Goal: Task Accomplishment & Management: Complete application form

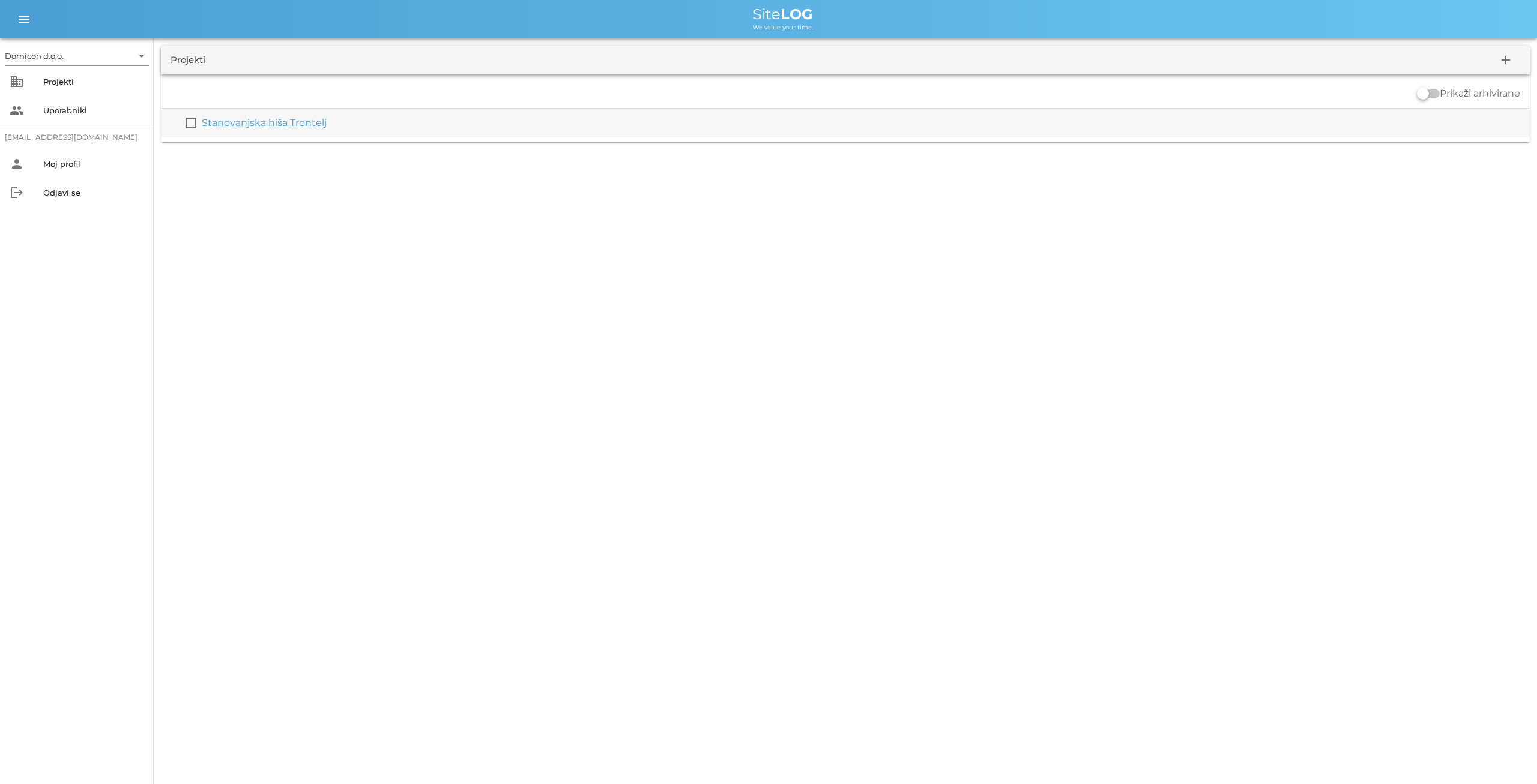
click at [290, 123] on link "Stanovanjska hiša Trontelj" at bounding box center [263, 122] width 125 height 11
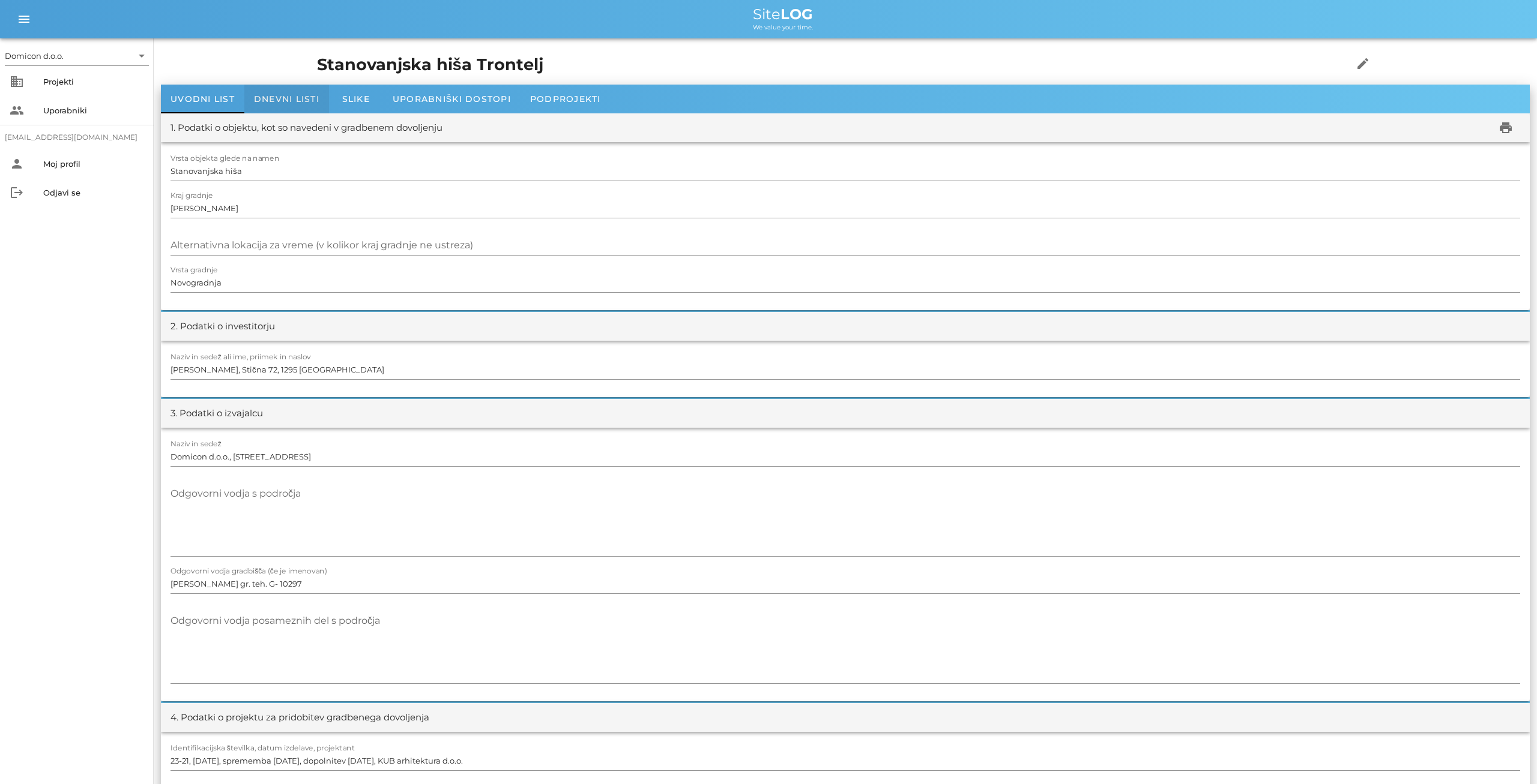
click at [285, 93] on div "Dnevni listi" at bounding box center [286, 100] width 85 height 29
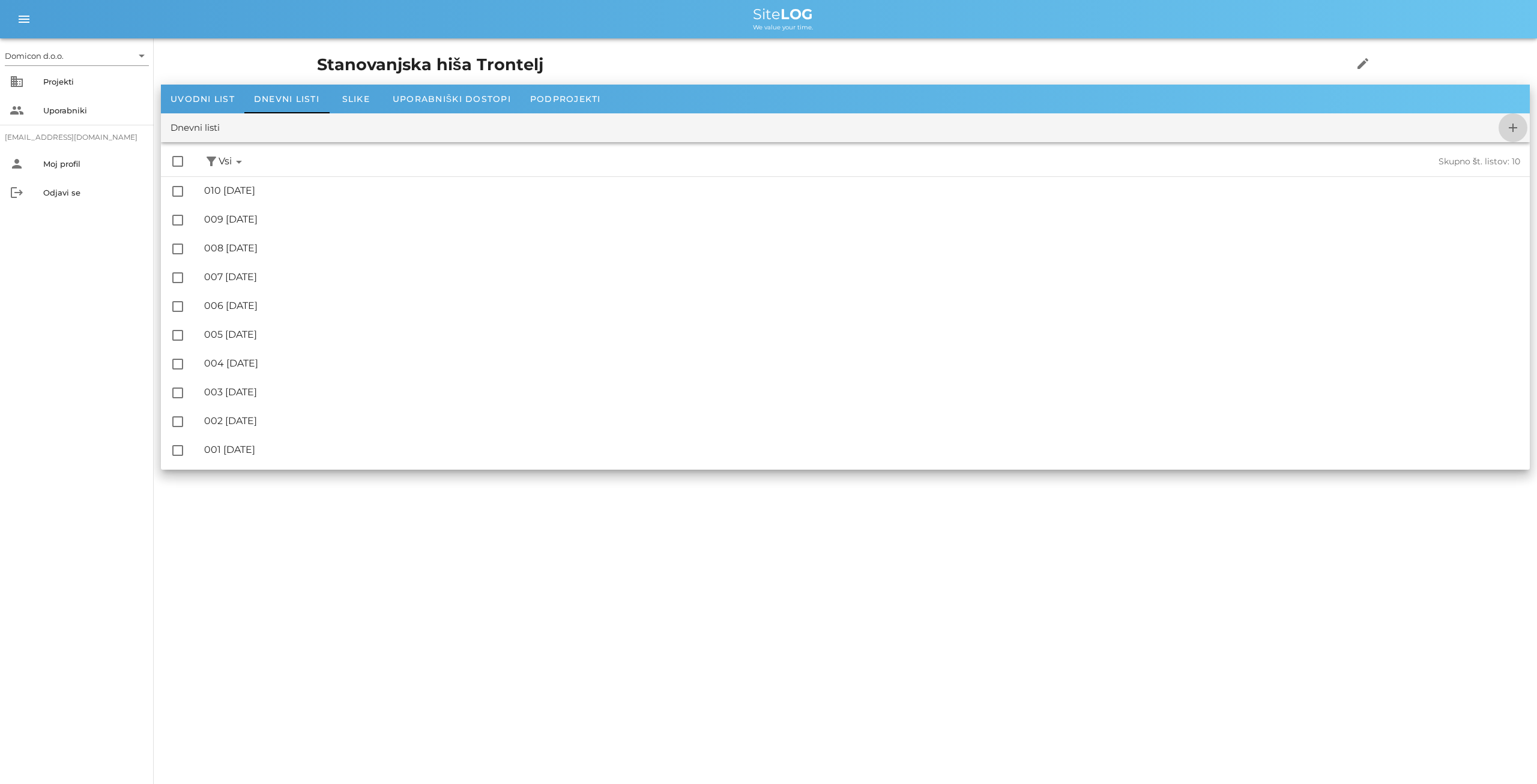
click at [1515, 128] on icon "add" at bounding box center [1512, 128] width 15 height 15
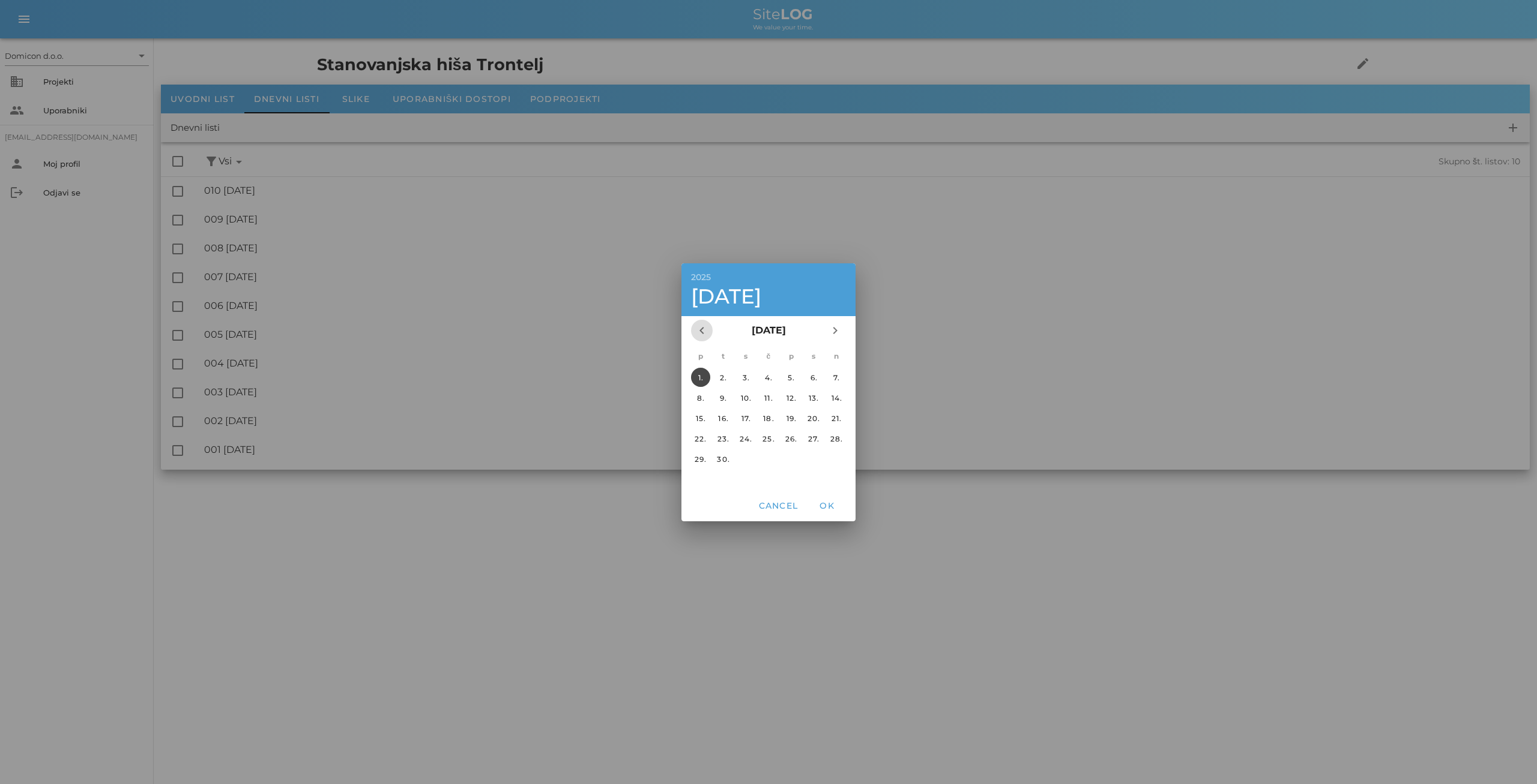
click at [704, 328] on icon "chevron_left" at bounding box center [701, 330] width 15 height 15
click at [813, 458] on div "30." at bounding box center [813, 459] width 19 height 9
click at [829, 504] on span "OK" at bounding box center [826, 506] width 29 height 11
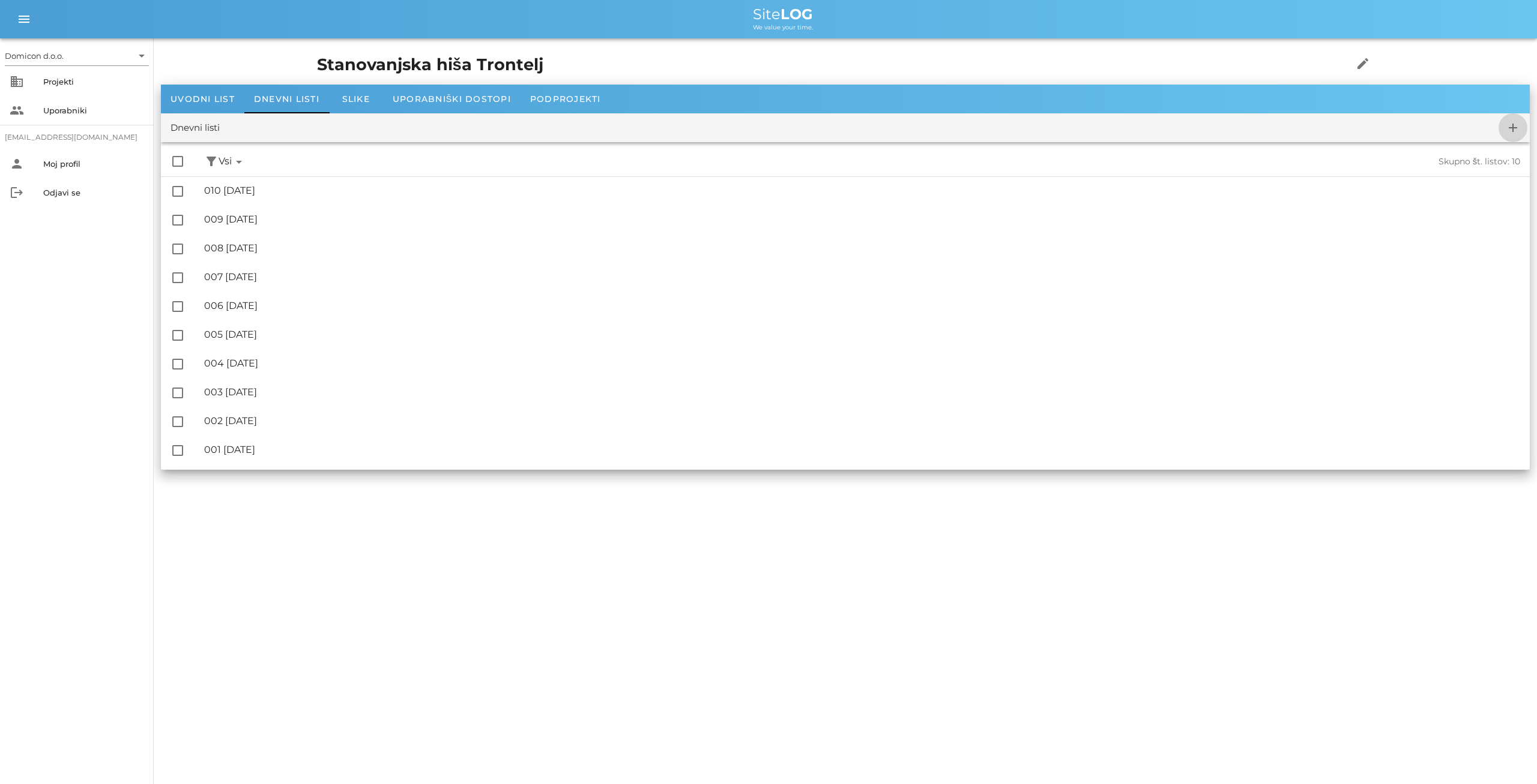
checkbox input "false"
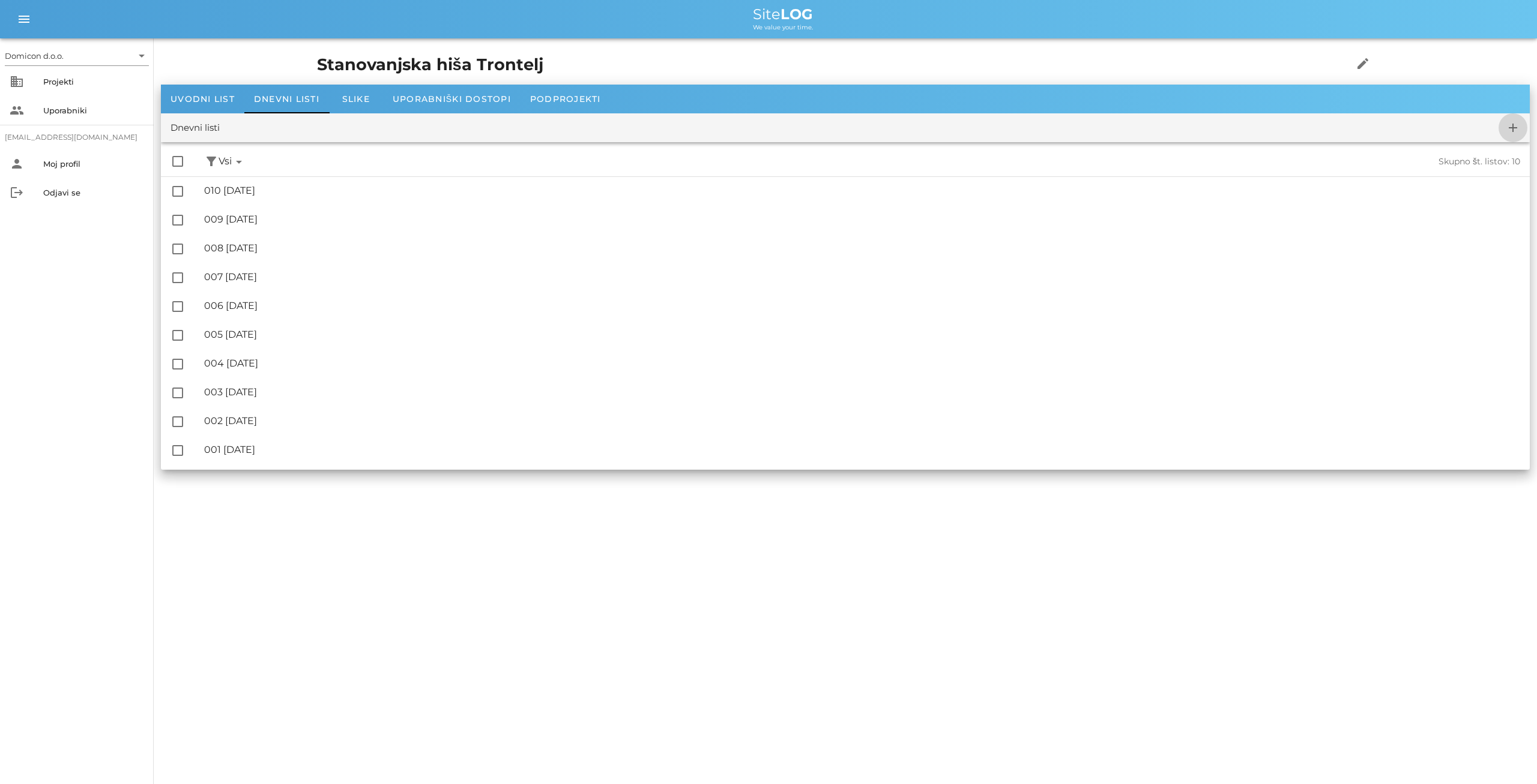
checkbox input "false"
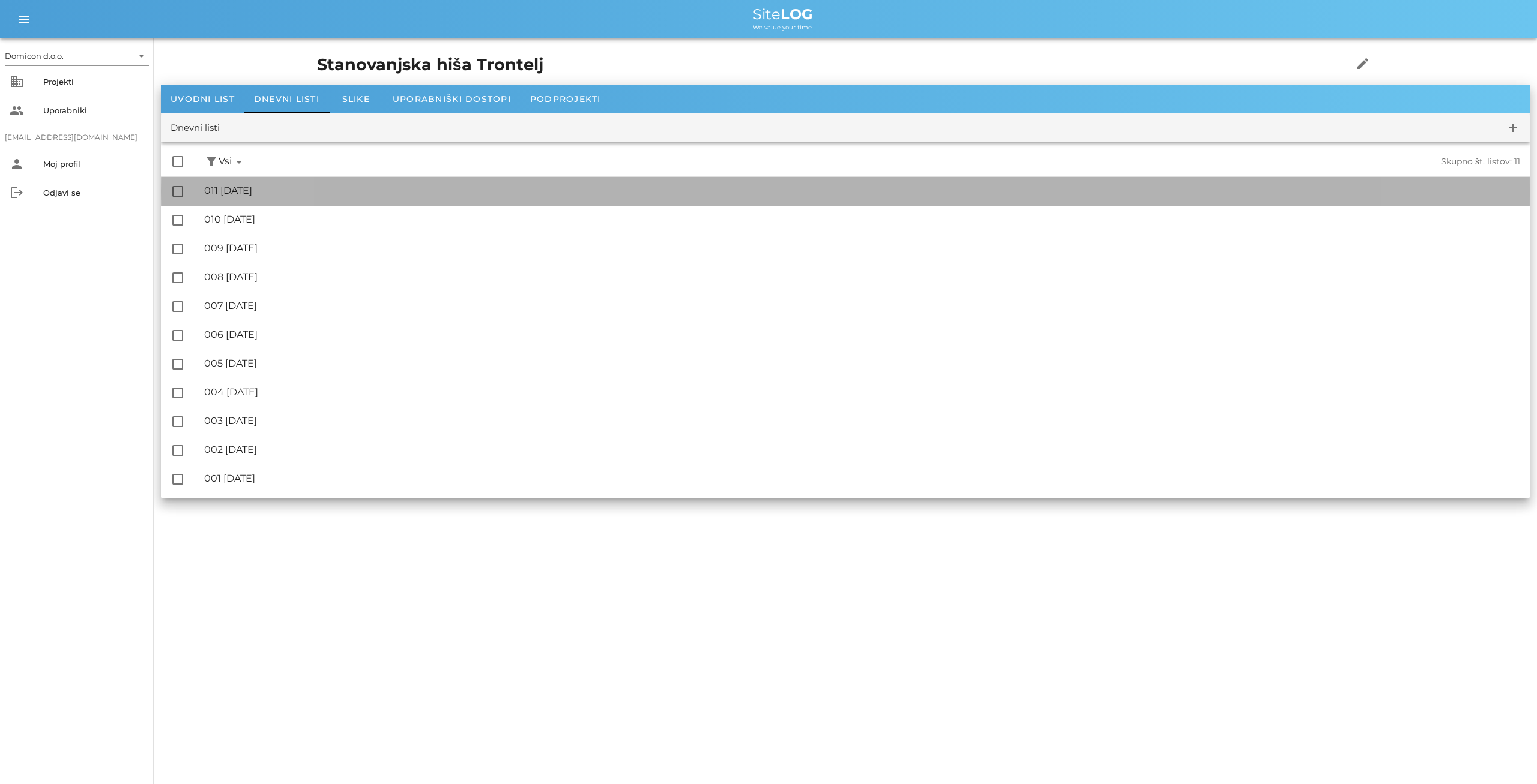
click at [279, 192] on div "🔏 011 [DATE]" at bounding box center [862, 190] width 1316 height 11
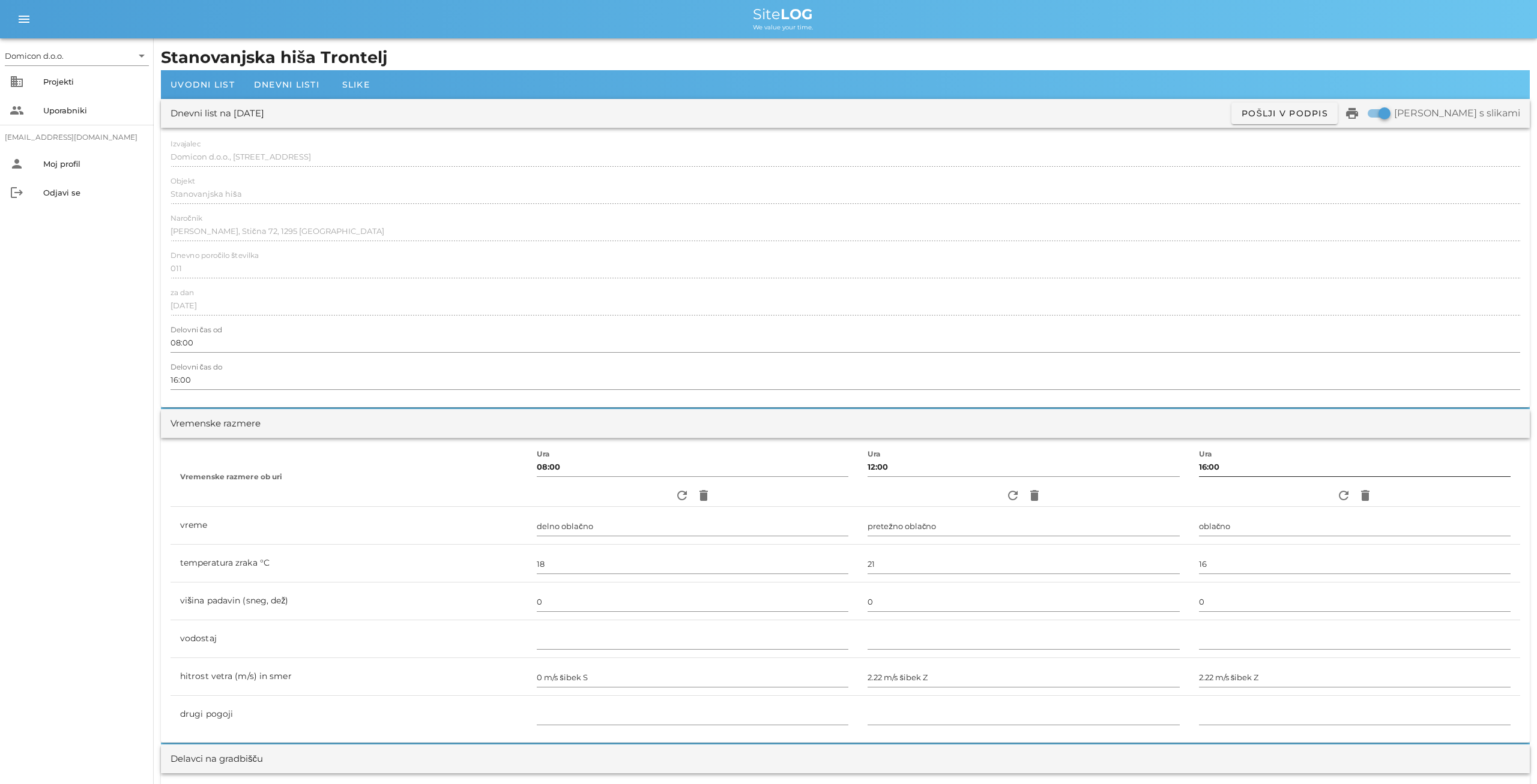
click at [1199, 466] on input "16:00" at bounding box center [1354, 466] width 312 height 19
type input "15:00"
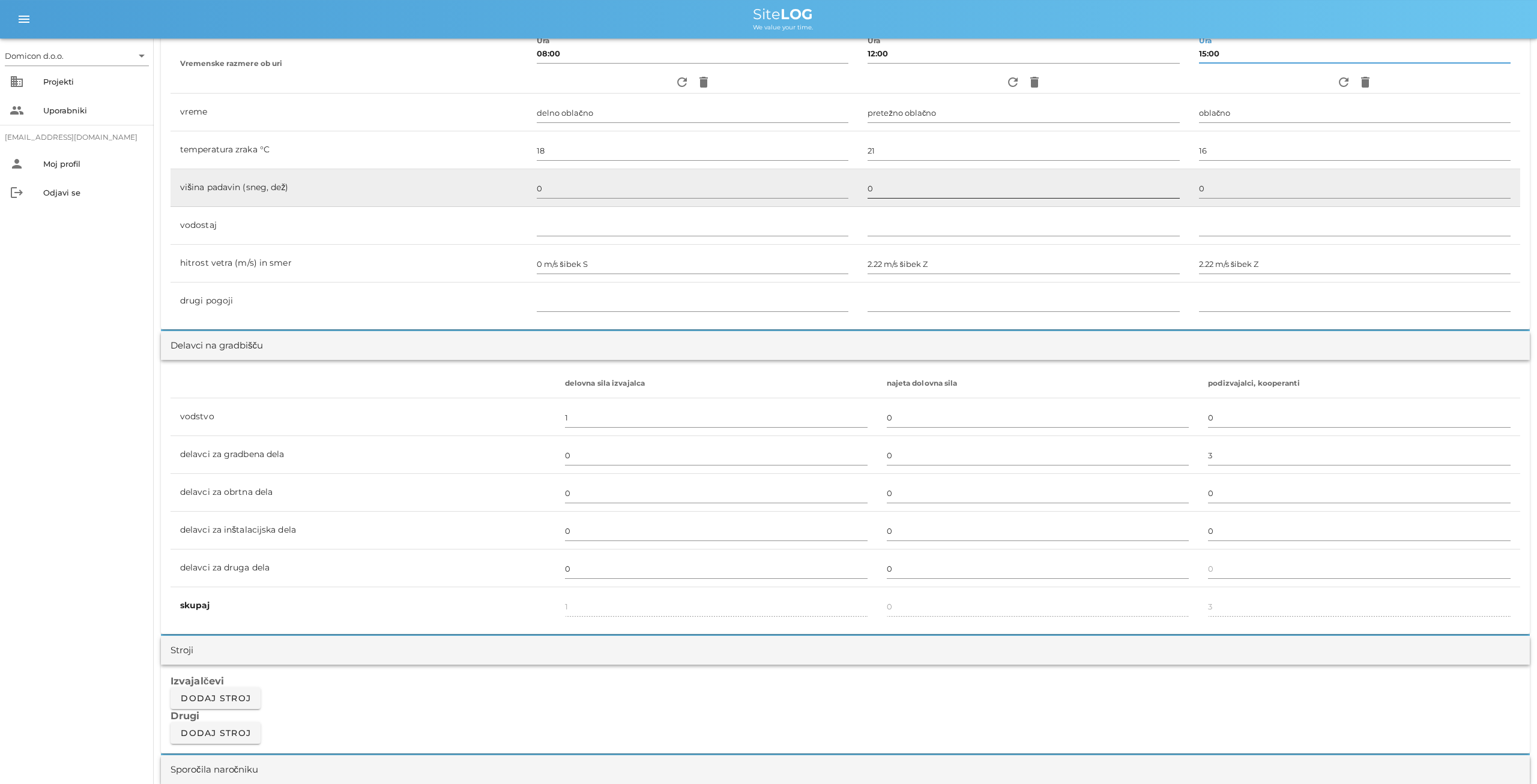
scroll to position [437, 0]
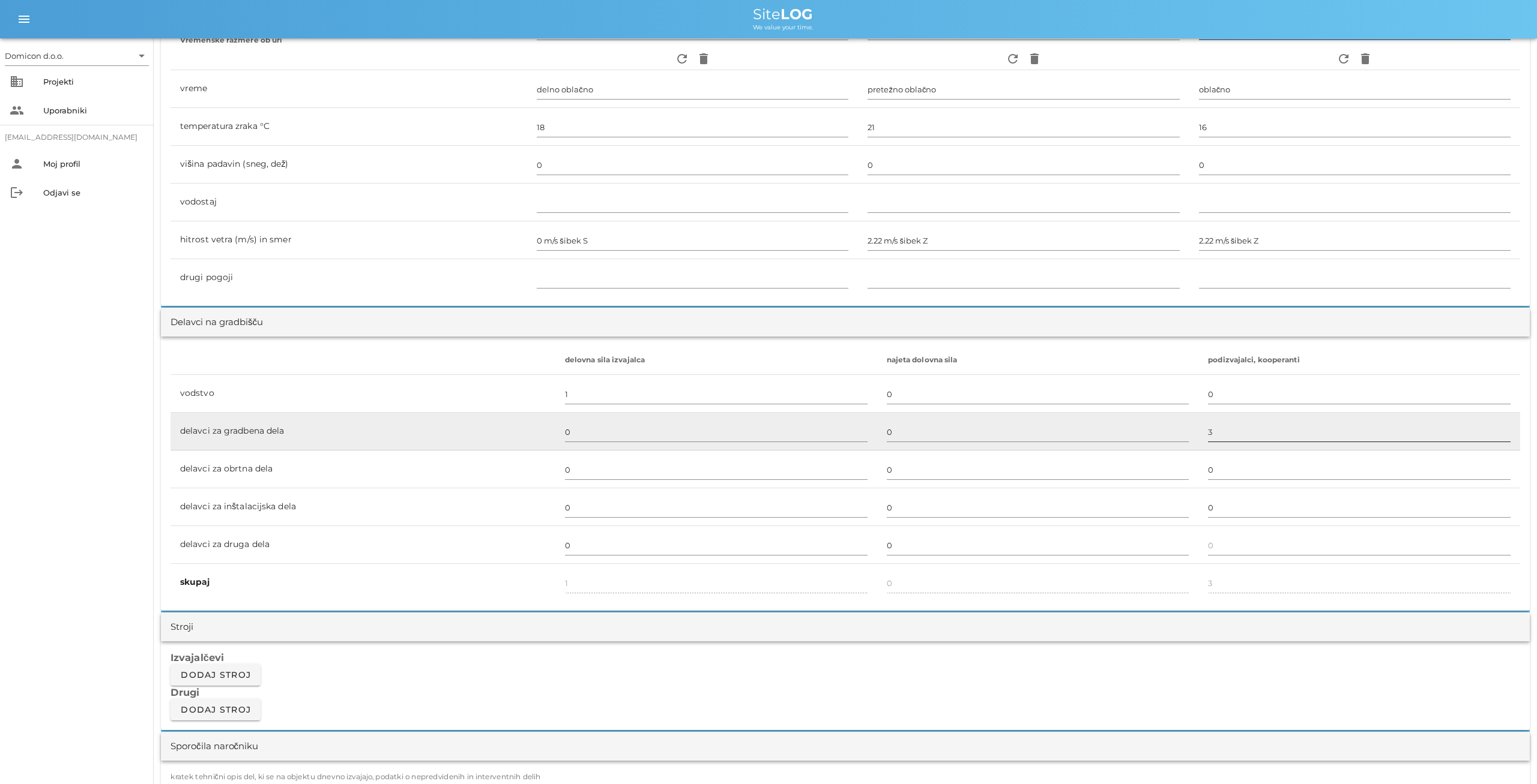
click at [1235, 435] on input "3" at bounding box center [1359, 432] width 302 height 19
type input "2"
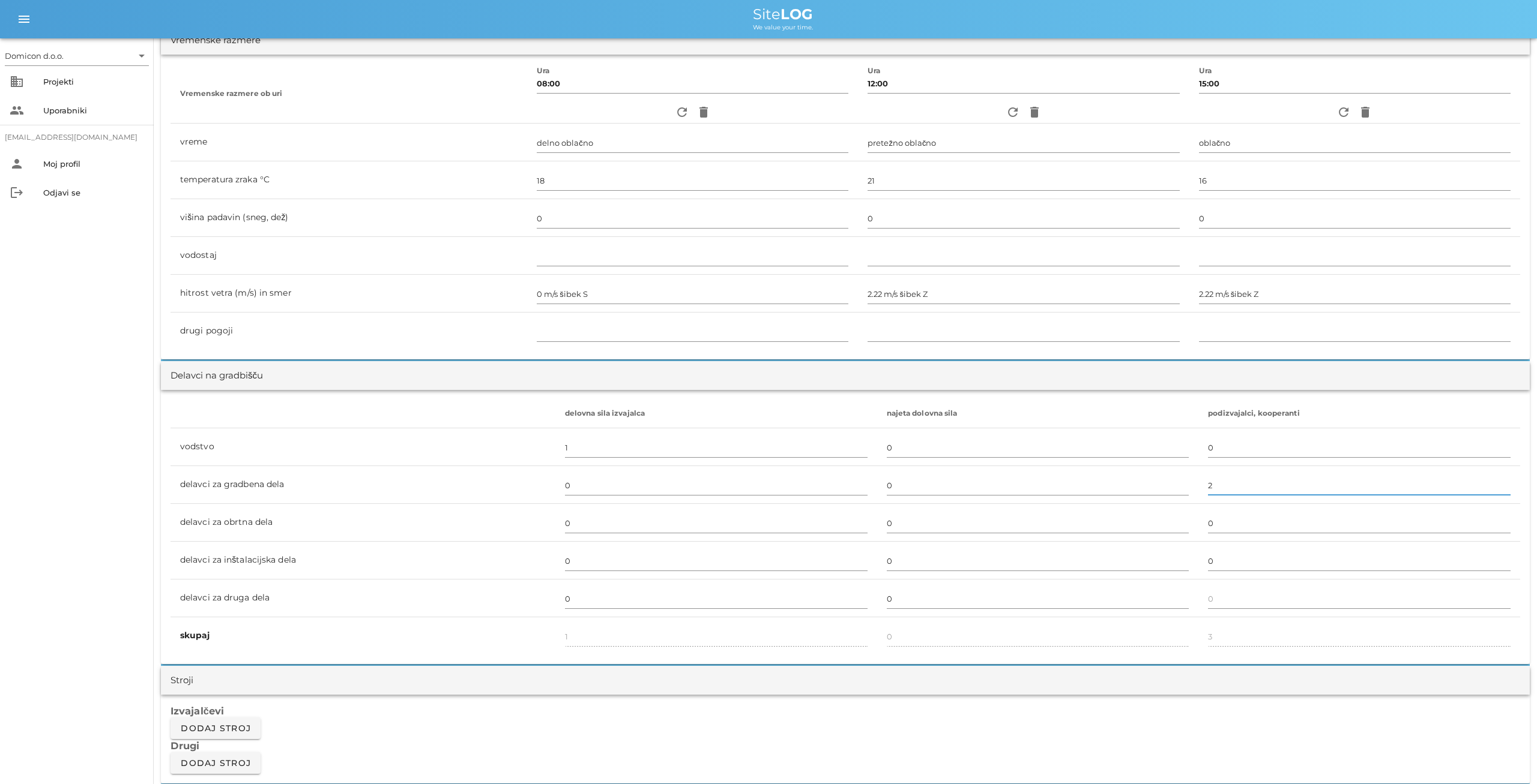
scroll to position [374, 0]
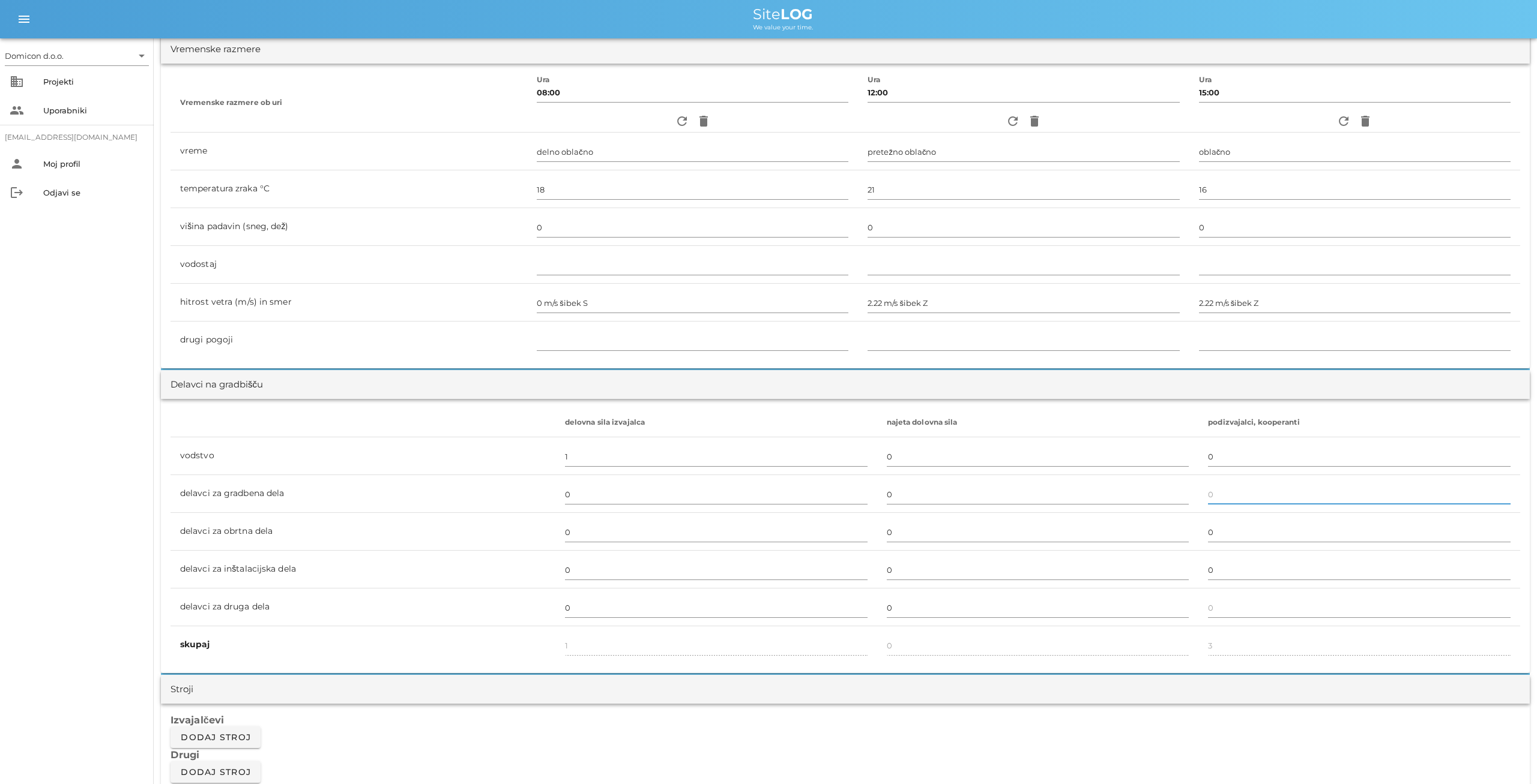
type input "3"
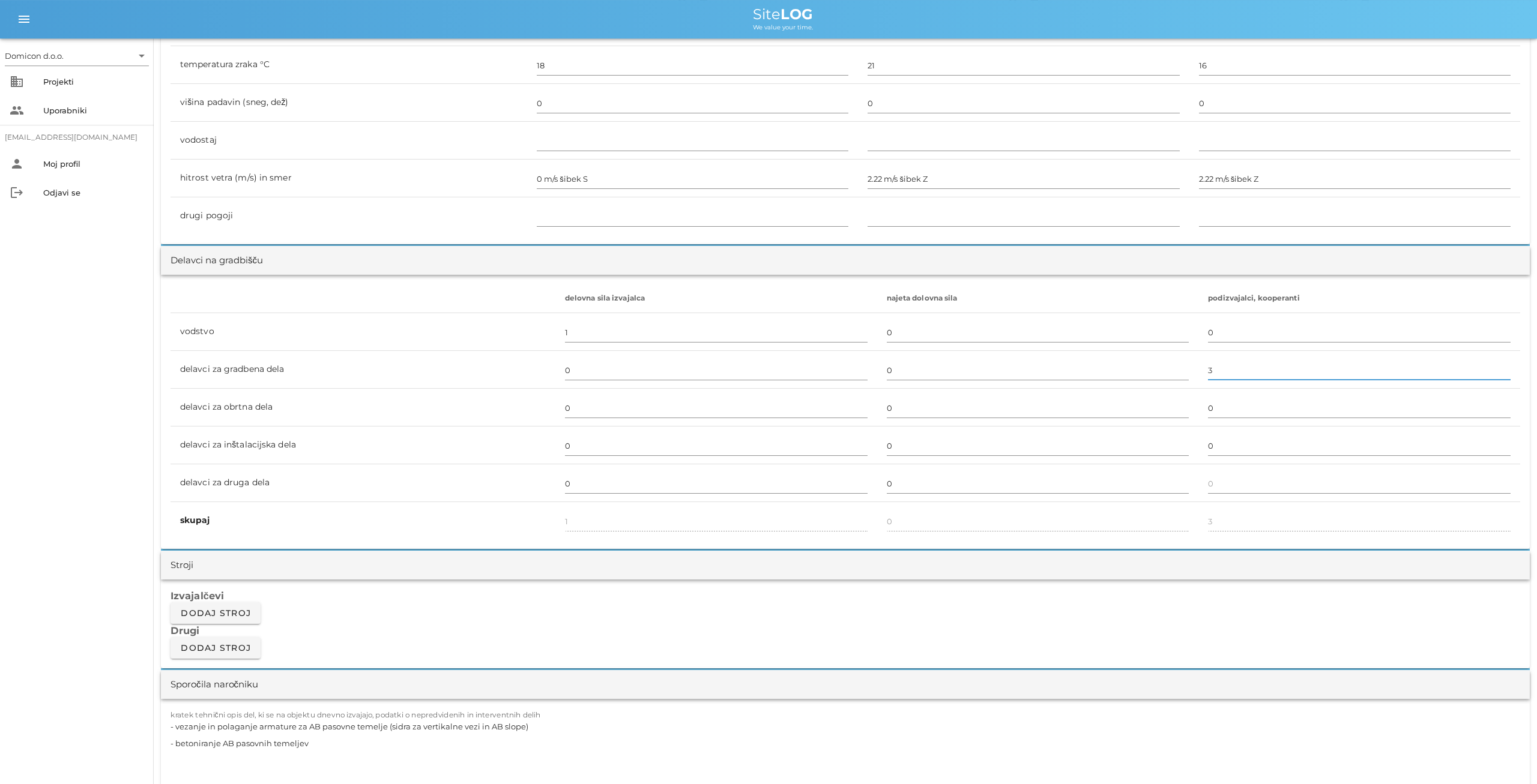
scroll to position [499, 0]
click at [214, 644] on span "Dodaj stroj" at bounding box center [215, 648] width 70 height 11
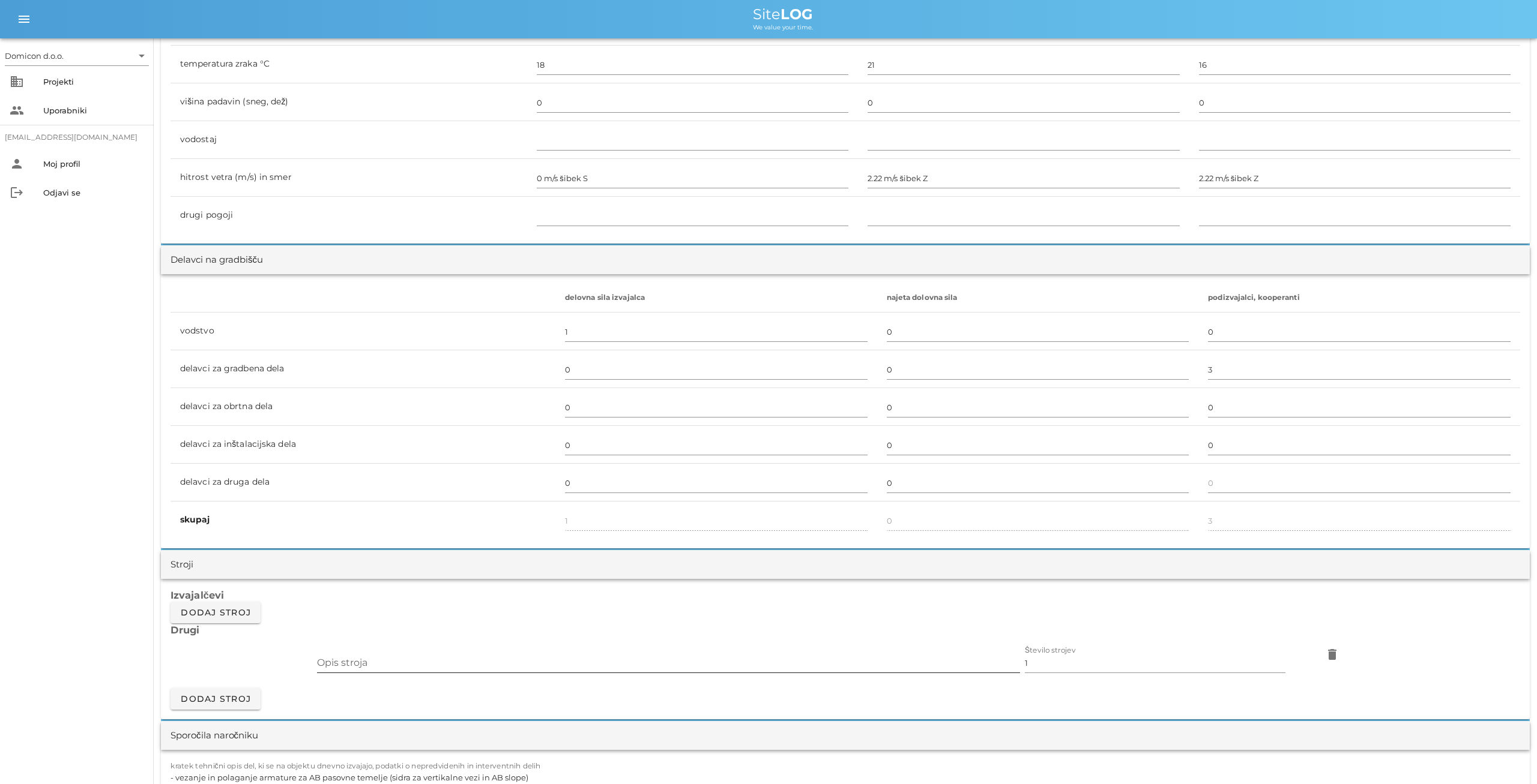
click at [369, 655] on input "Opis stroja" at bounding box center [669, 663] width 703 height 19
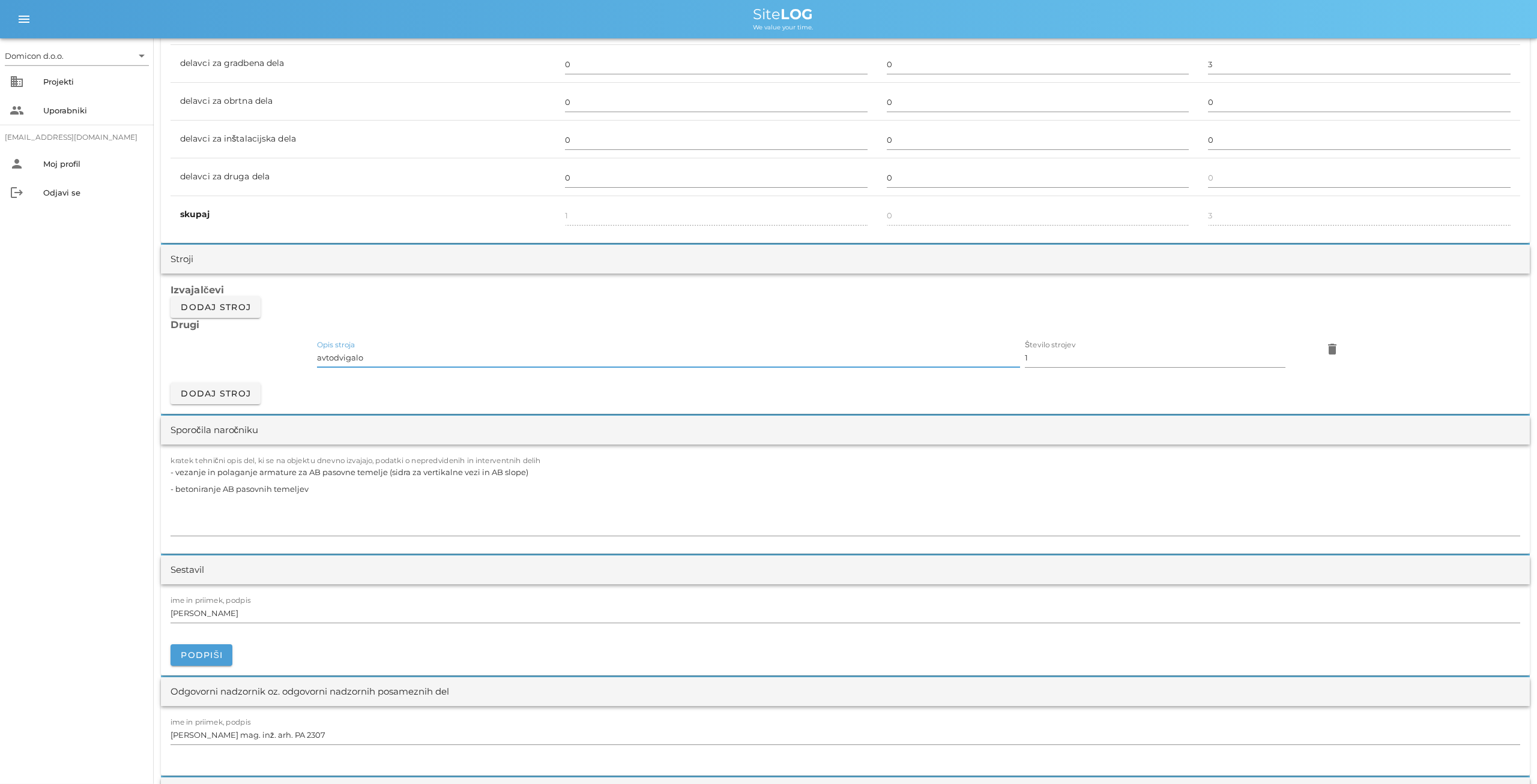
scroll to position [812, 0]
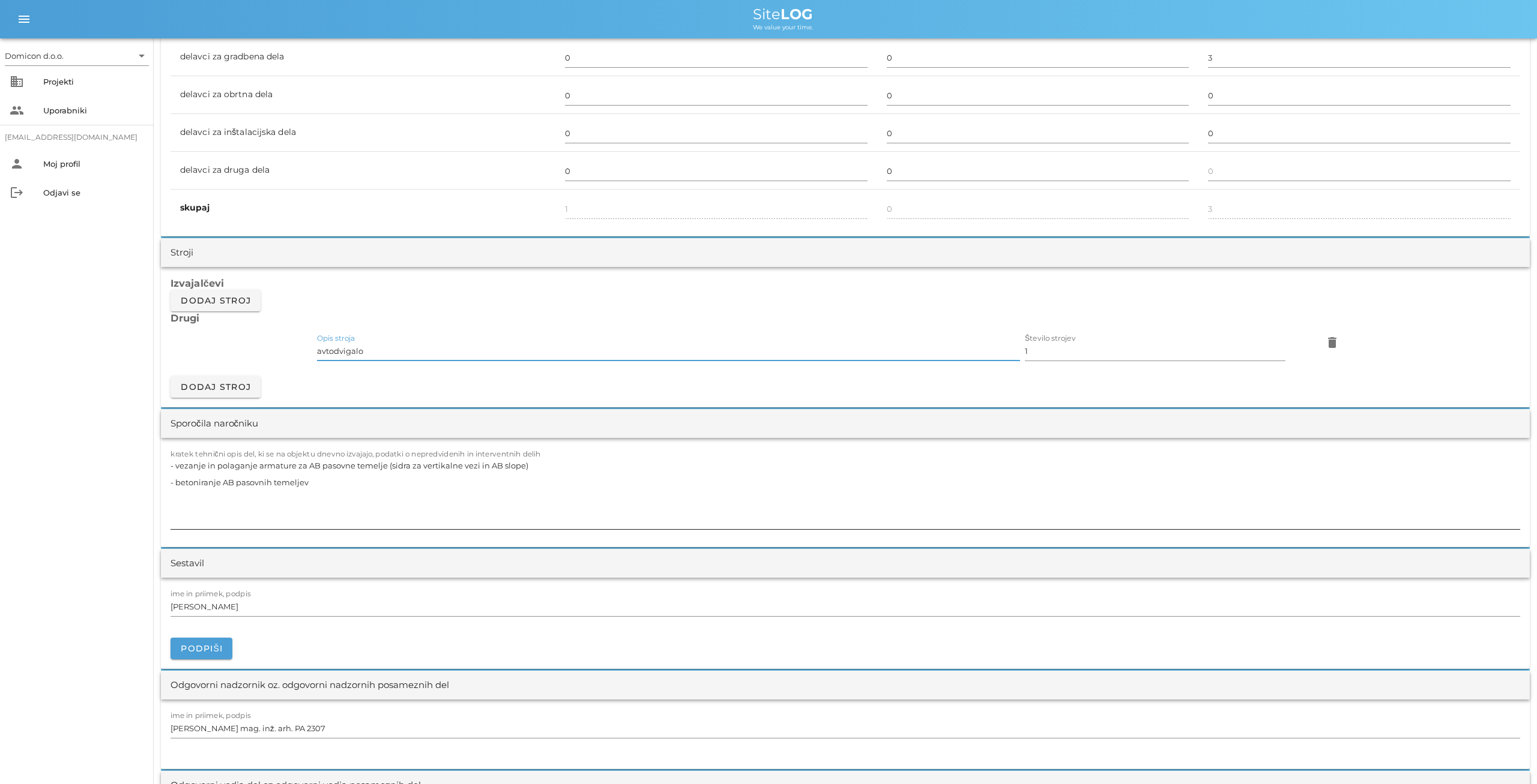
type input "avtodvigalo"
drag, startPoint x: 529, startPoint y: 462, endPoint x: 160, endPoint y: 462, distance: 369.0
click at [171, 462] on textarea "- vezanje in polaganje armature za AB pasovne temelje (sidra za vertikalne vezi…" at bounding box center [845, 493] width 1349 height 72
click at [221, 464] on textarea "- betoniranje AB pasovnih temeljev" at bounding box center [845, 493] width 1349 height 72
click at [221, 464] on textarea "- betoniranje AB pasovnih temeljev" at bounding box center [845, 493] width 1349 height 72
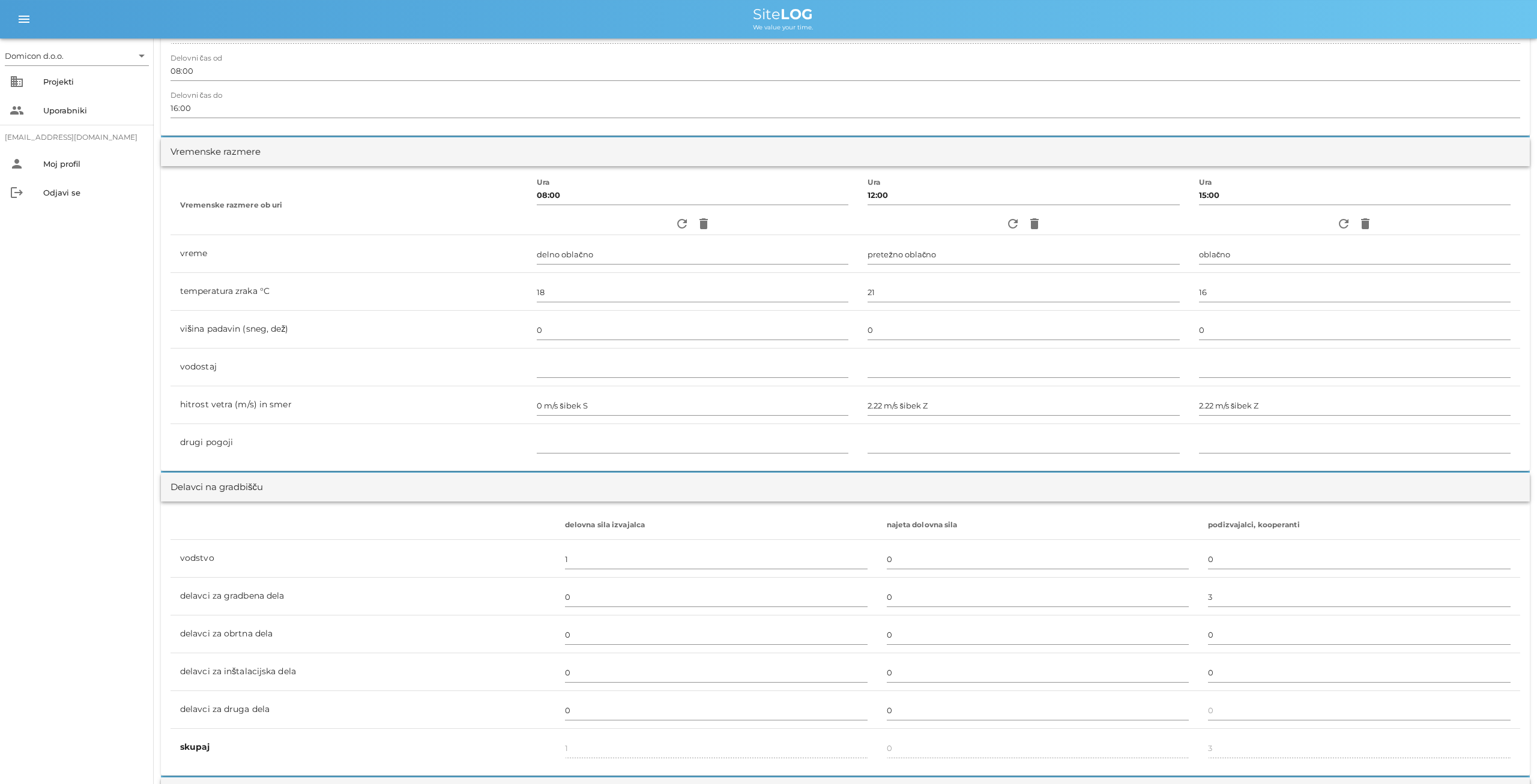
scroll to position [0, 0]
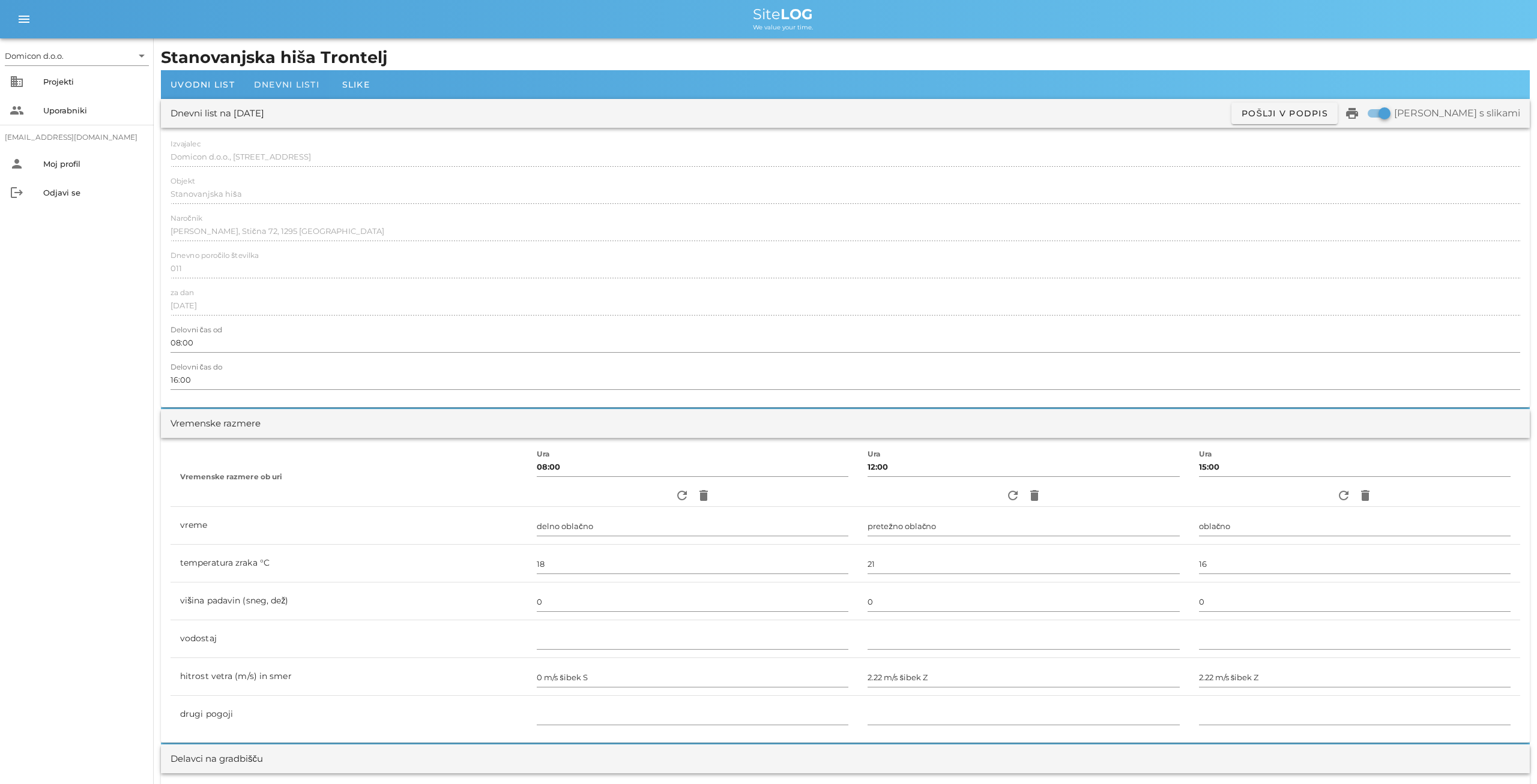
type textarea "- razopaževanje AB pasovnih temeljev"
click at [267, 86] on span "Dnevni listi" at bounding box center [286, 84] width 65 height 11
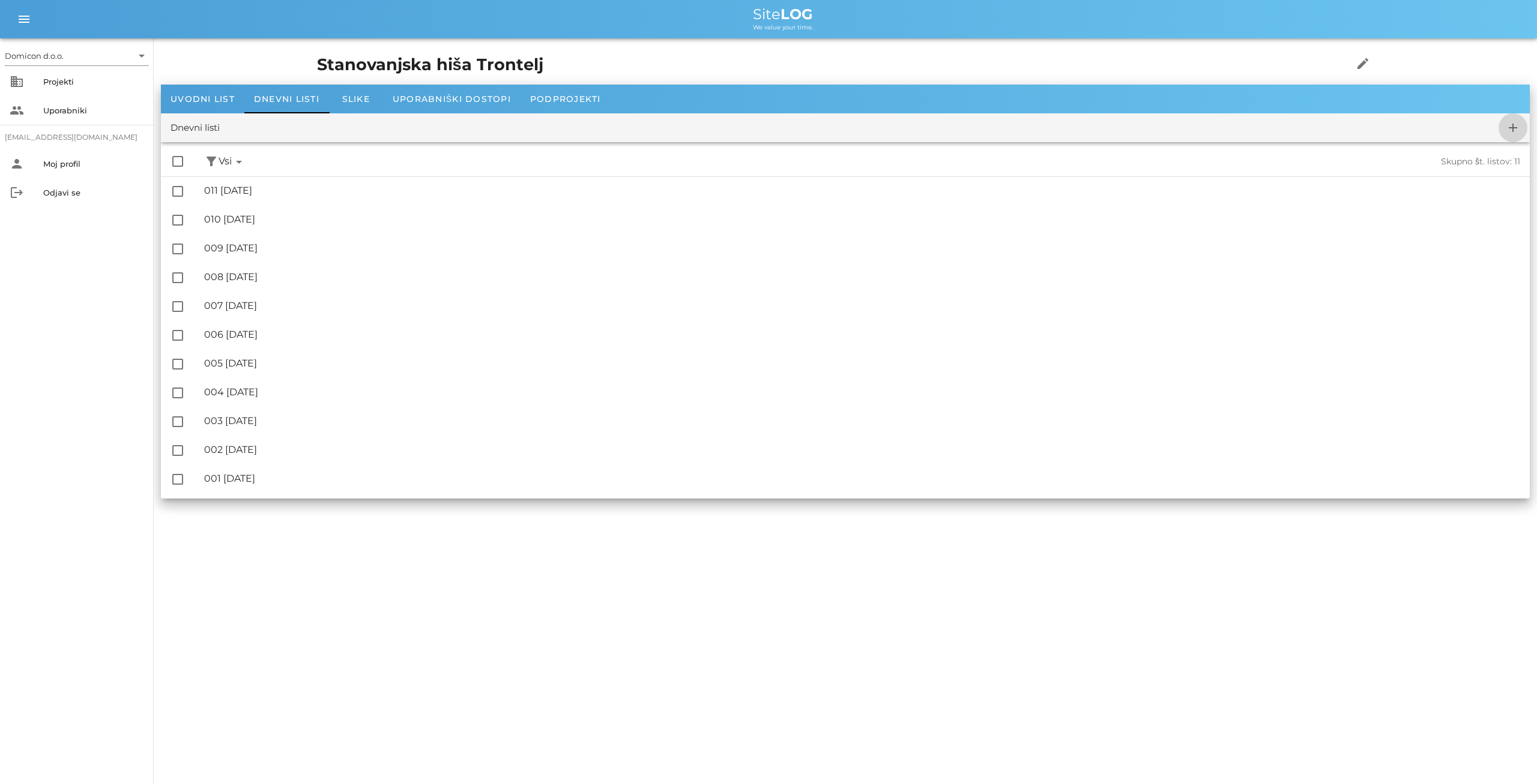
click at [1512, 129] on icon "add" at bounding box center [1512, 128] width 15 height 15
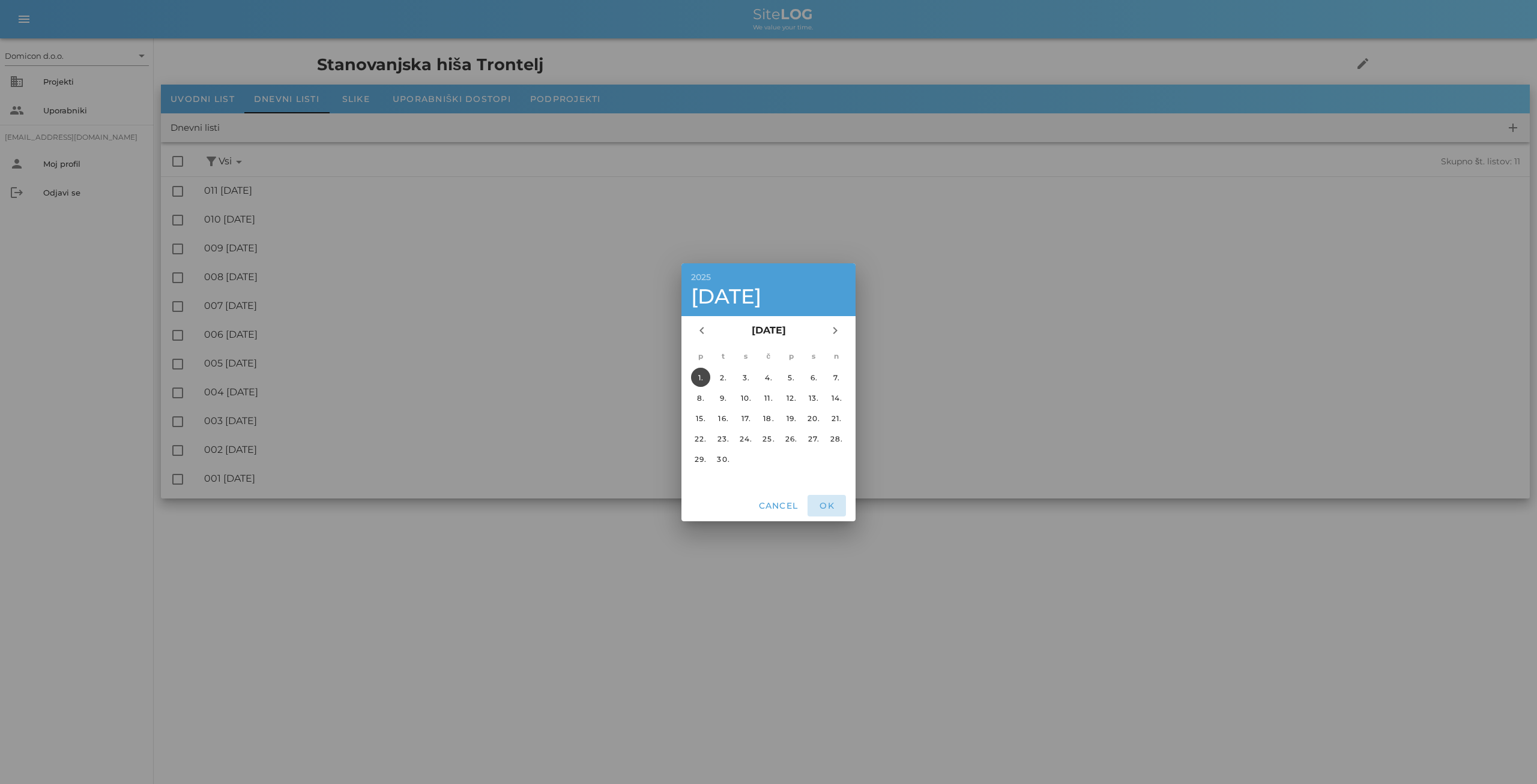
click at [828, 506] on span "OK" at bounding box center [826, 506] width 29 height 11
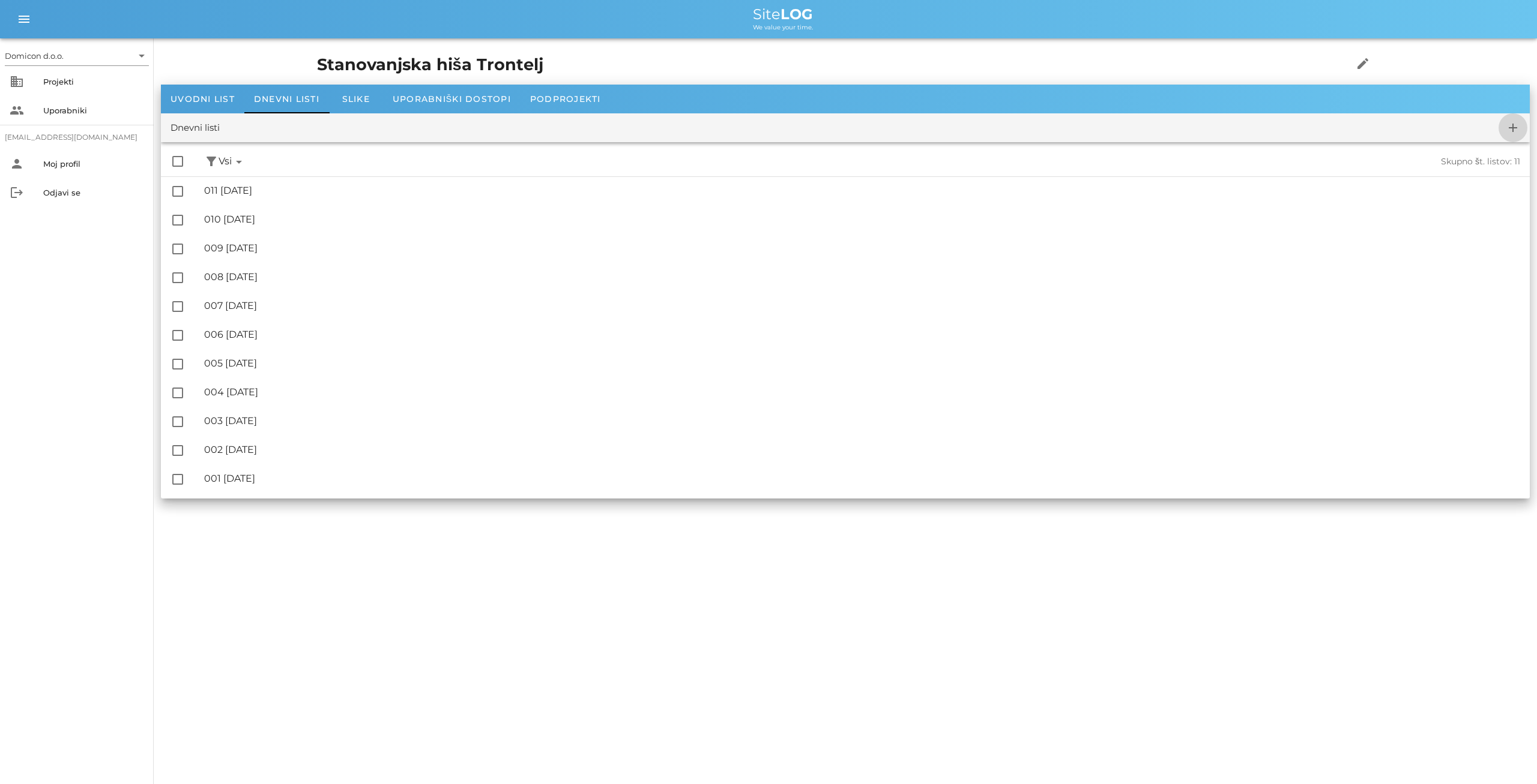
checkbox input "false"
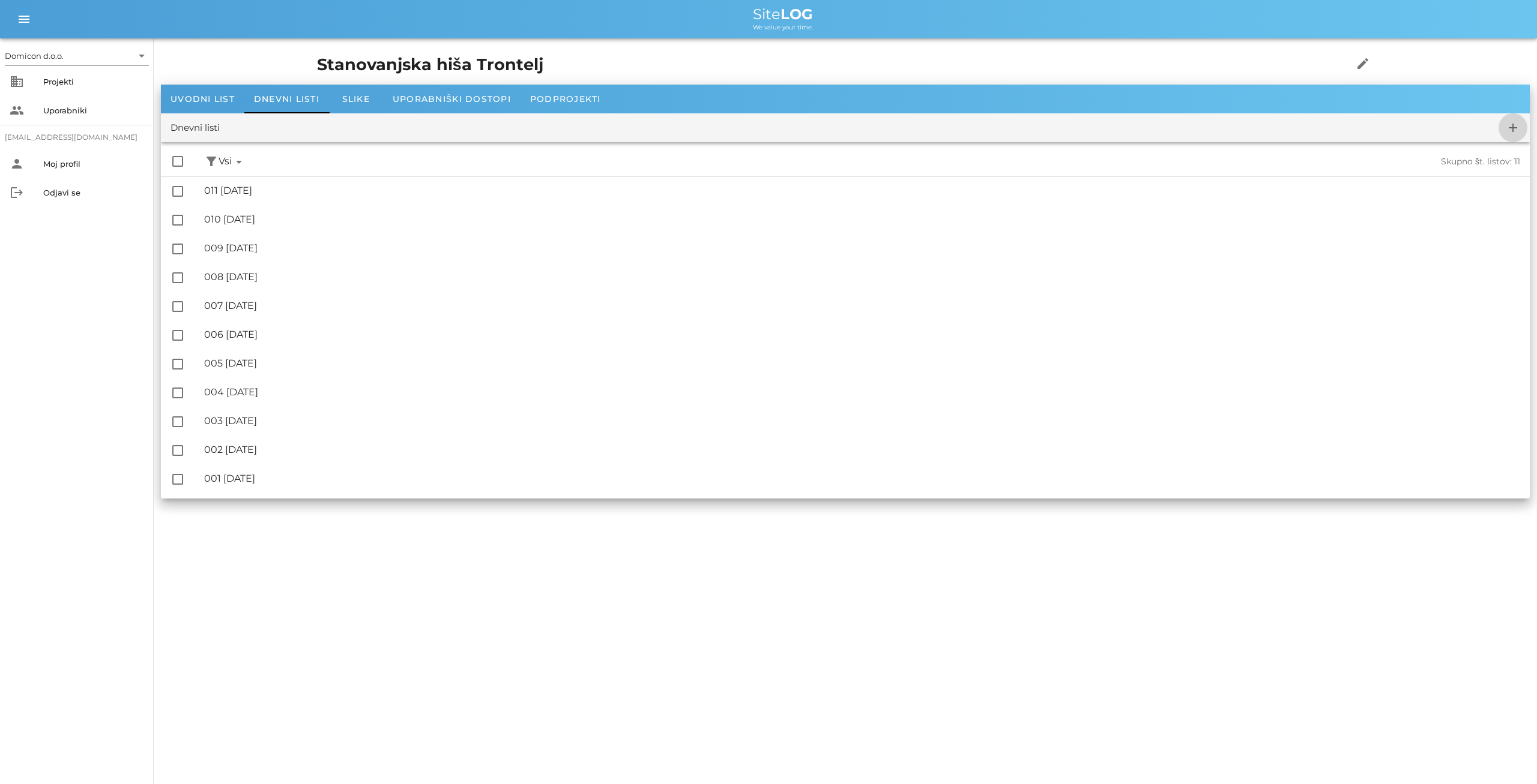
checkbox input "false"
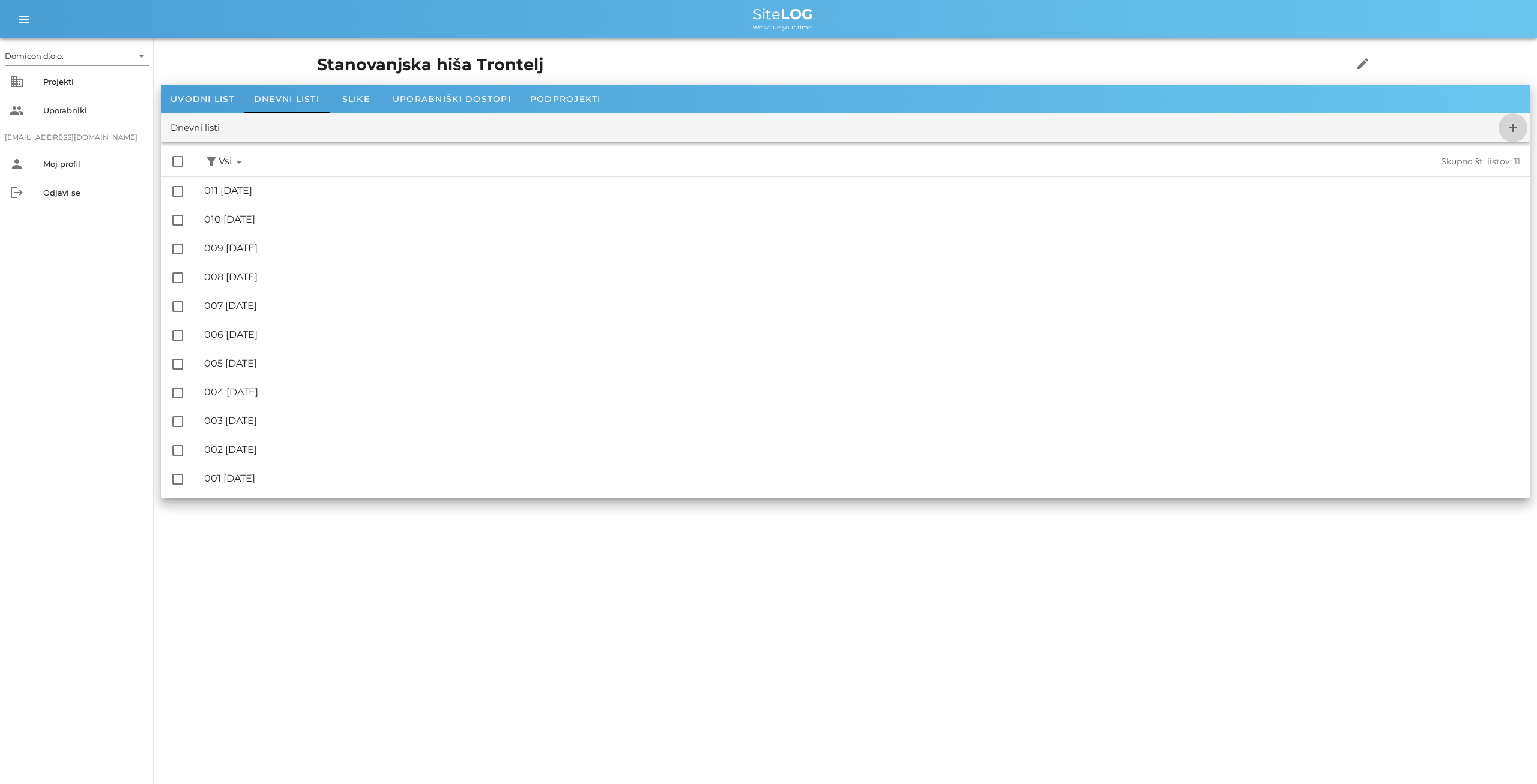
checkbox input "false"
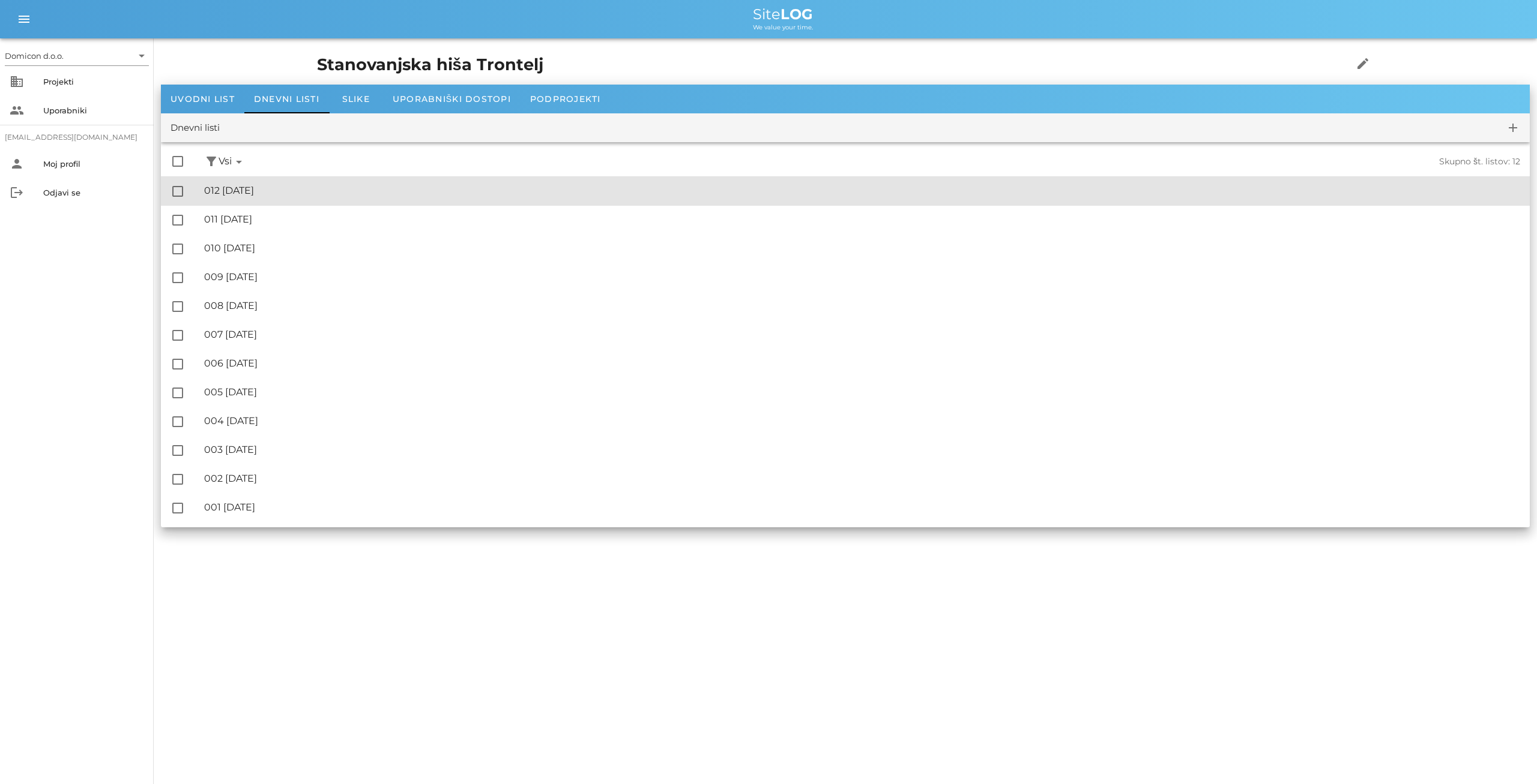
click at [282, 191] on div "🔏 012 [DATE]" at bounding box center [862, 190] width 1316 height 11
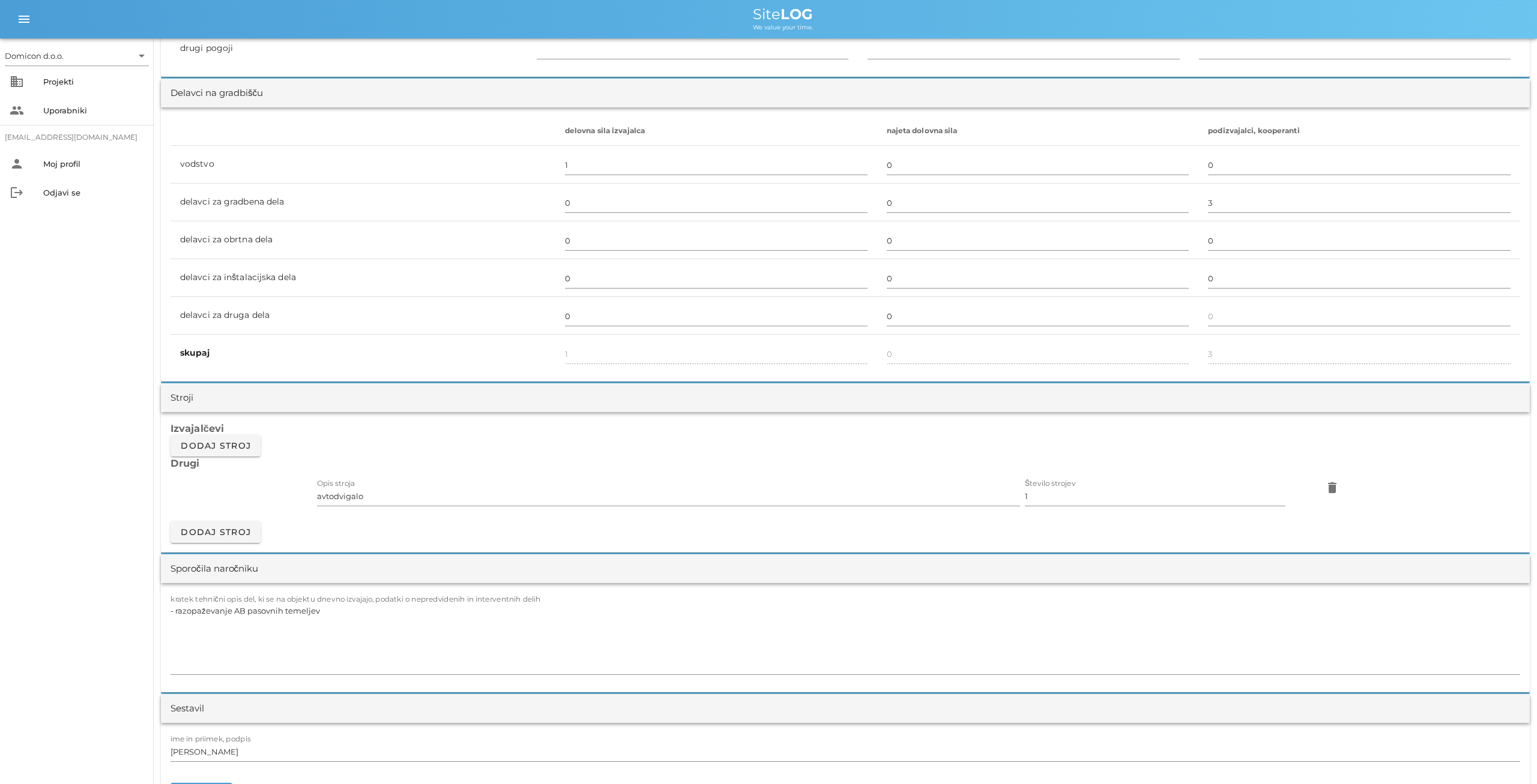
scroll to position [687, 0]
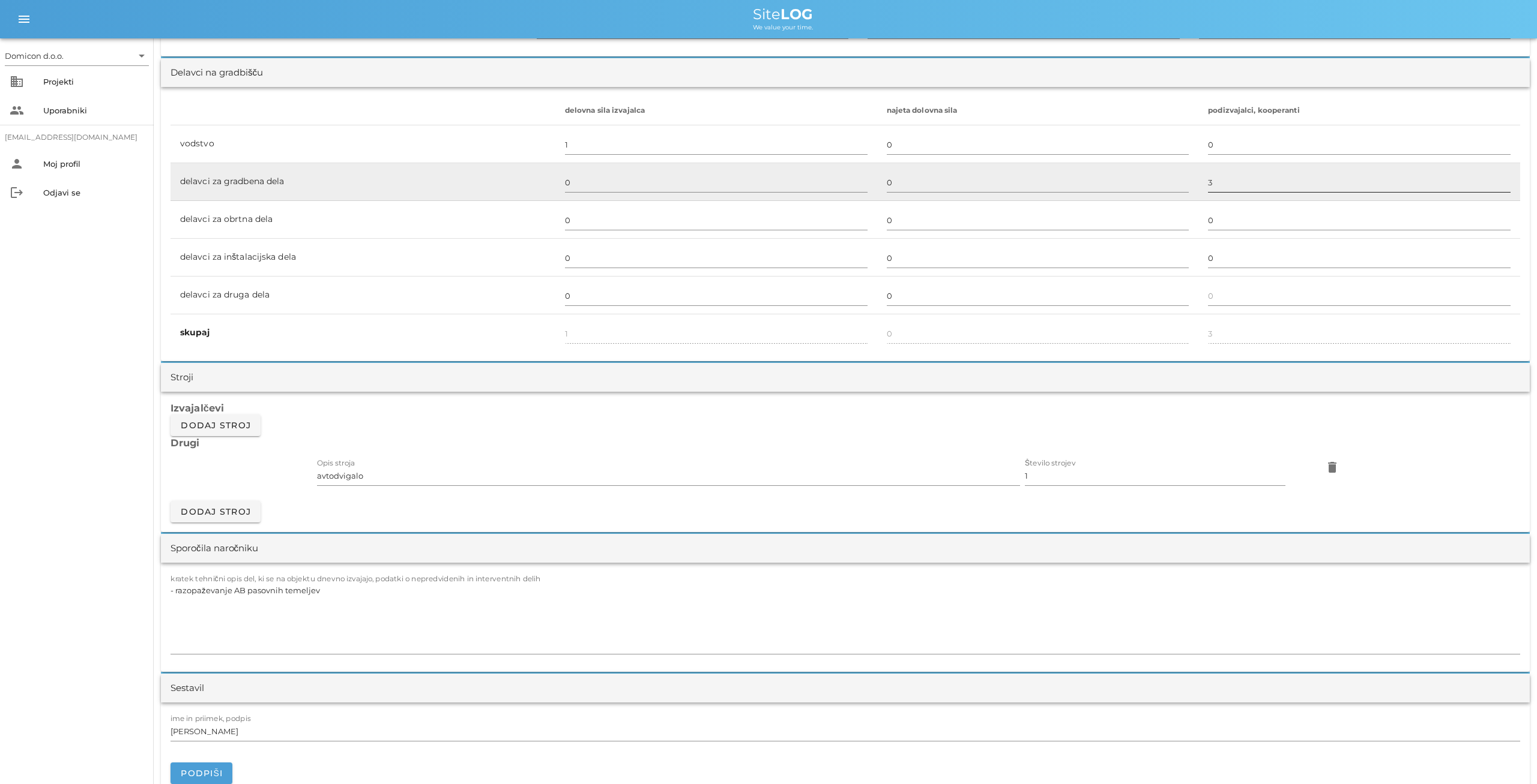
click at [1208, 188] on input "3" at bounding box center [1359, 182] width 302 height 19
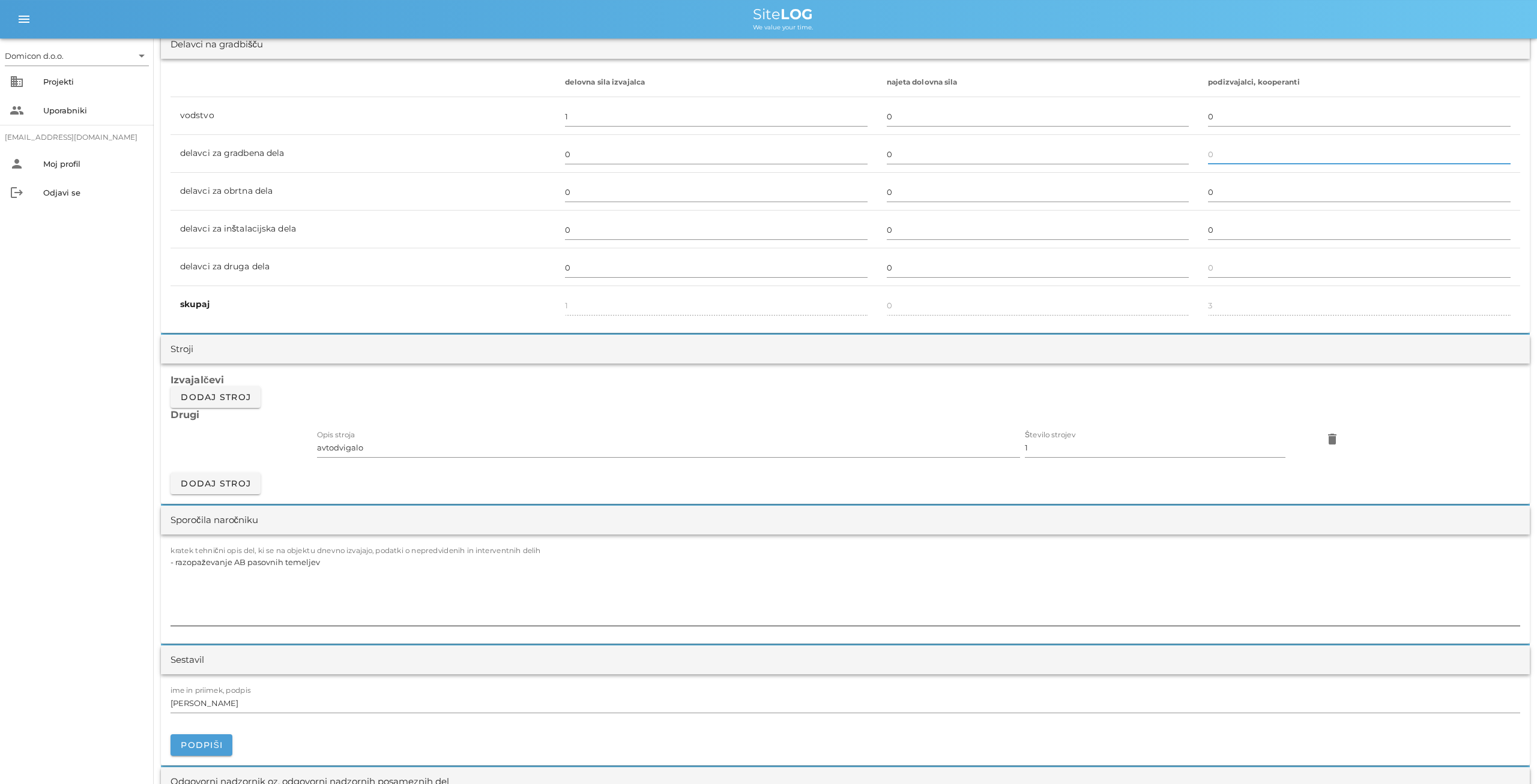
scroll to position [749, 0]
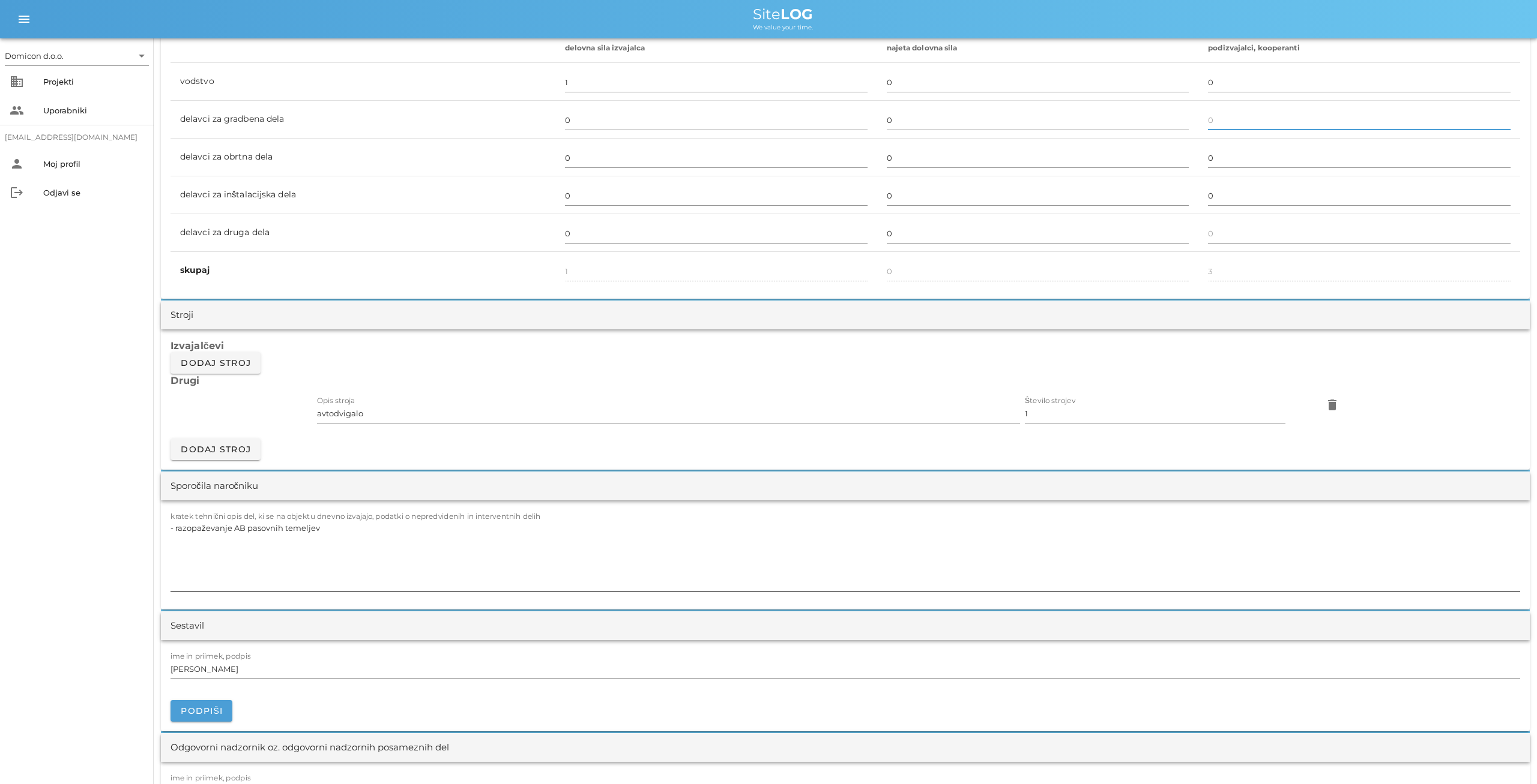
type input "0"
drag, startPoint x: 337, startPoint y: 529, endPoint x: 165, endPoint y: 526, distance: 172.0
click at [171, 526] on textarea "- razopaževanje AB pasovnih temeljev" at bounding box center [845, 556] width 1349 height 72
type textarea "- dela se niso izvajala"
click at [1326, 405] on icon "delete" at bounding box center [1332, 405] width 15 height 15
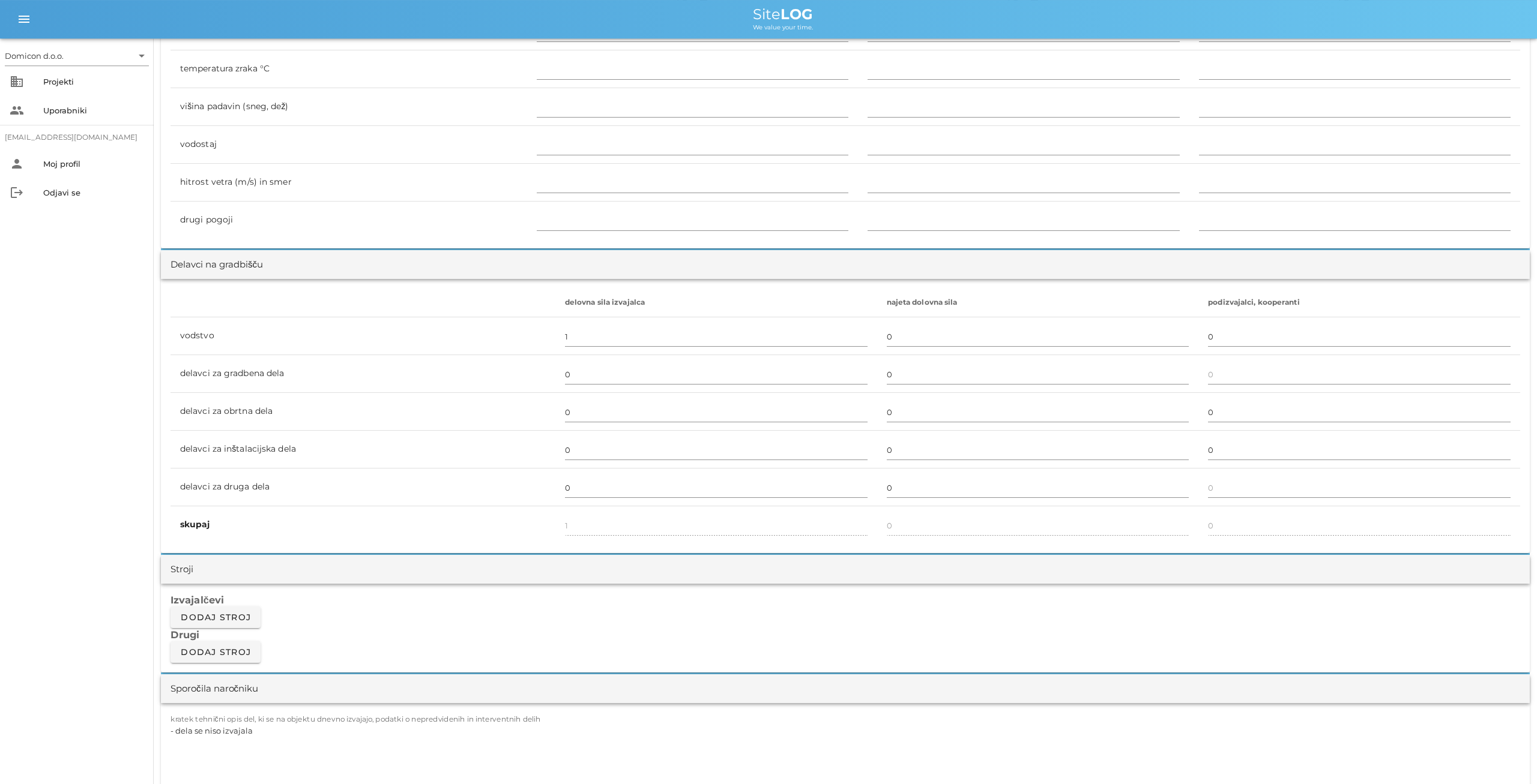
scroll to position [0, 0]
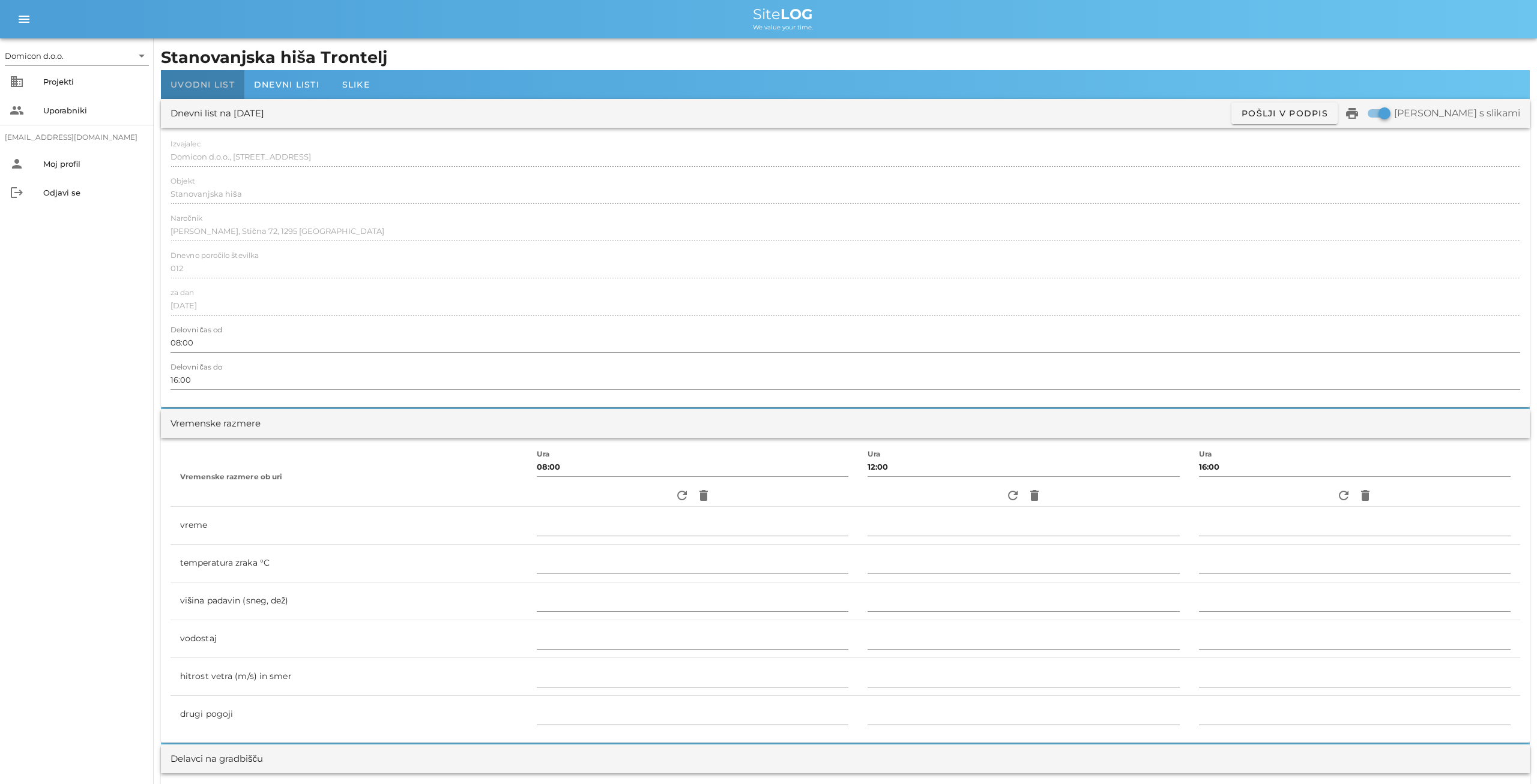
click at [198, 87] on span "Uvodni list" at bounding box center [203, 84] width 64 height 11
